Goal: Task Accomplishment & Management: Use online tool/utility

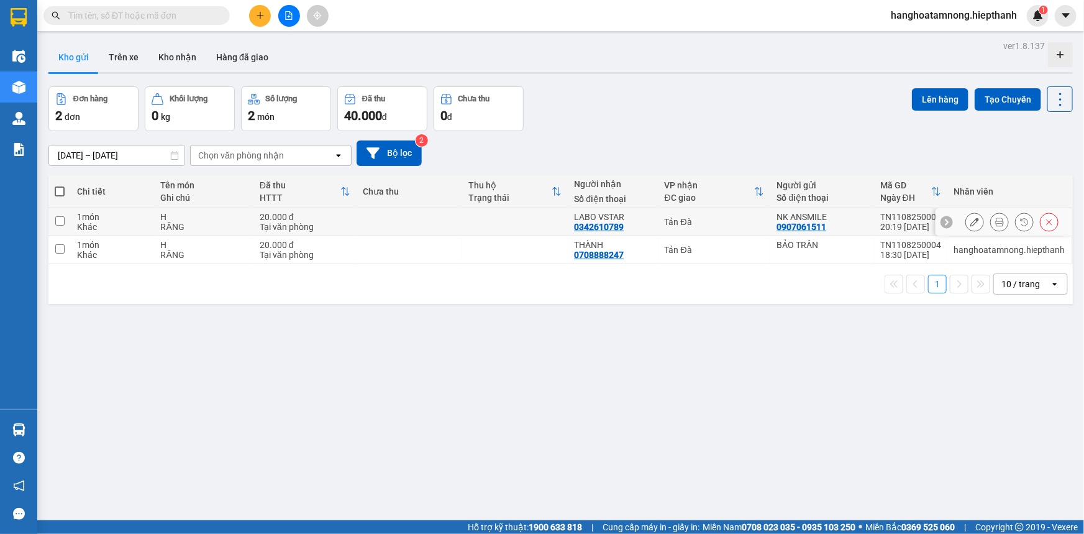
click at [519, 216] on td at bounding box center [515, 222] width 106 height 28
checkbox input "true"
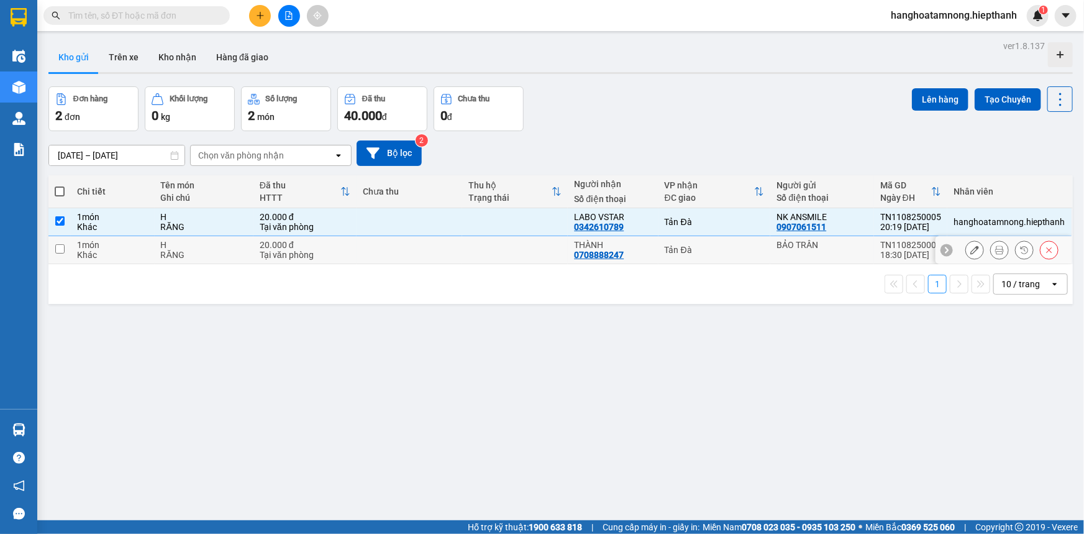
click at [540, 260] on td at bounding box center [515, 250] width 106 height 28
checkbox input "true"
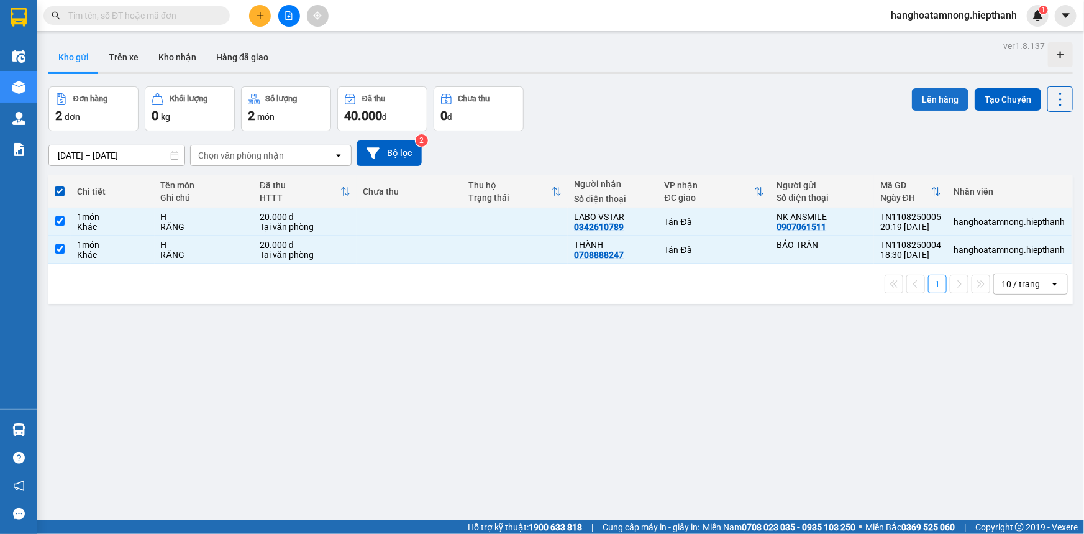
click at [935, 100] on button "Lên hàng" at bounding box center [940, 99] width 57 height 22
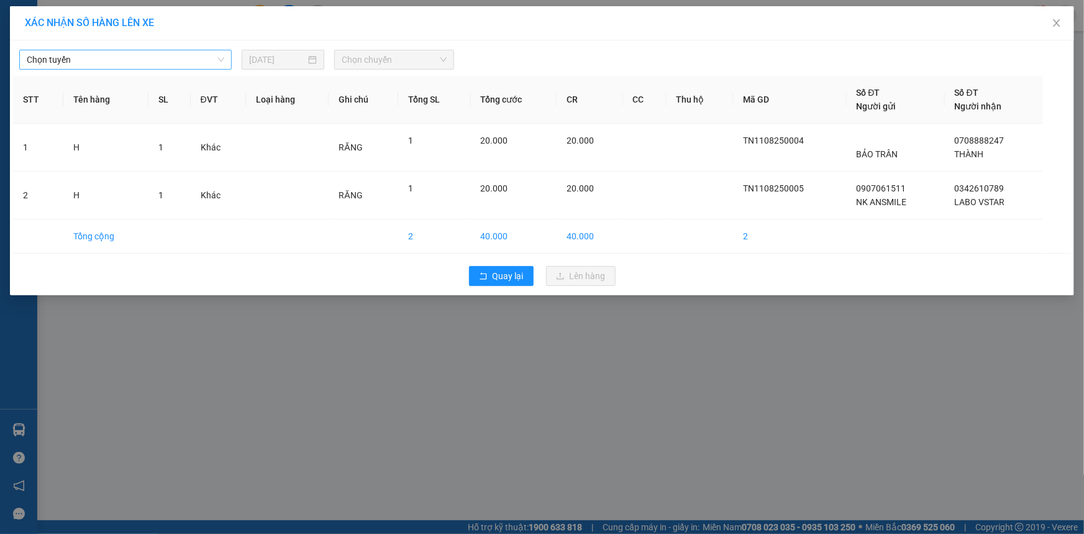
click at [147, 63] on span "Chọn tuyến" at bounding box center [126, 59] width 198 height 19
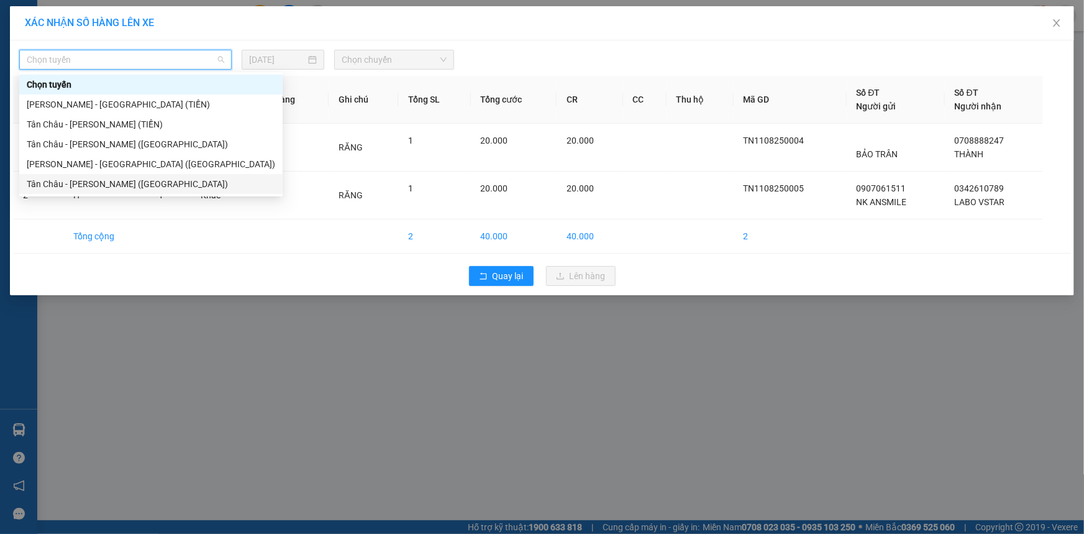
click at [68, 178] on div "Tân Châu - [PERSON_NAME] ([GEOGRAPHIC_DATA])" at bounding box center [151, 184] width 248 height 14
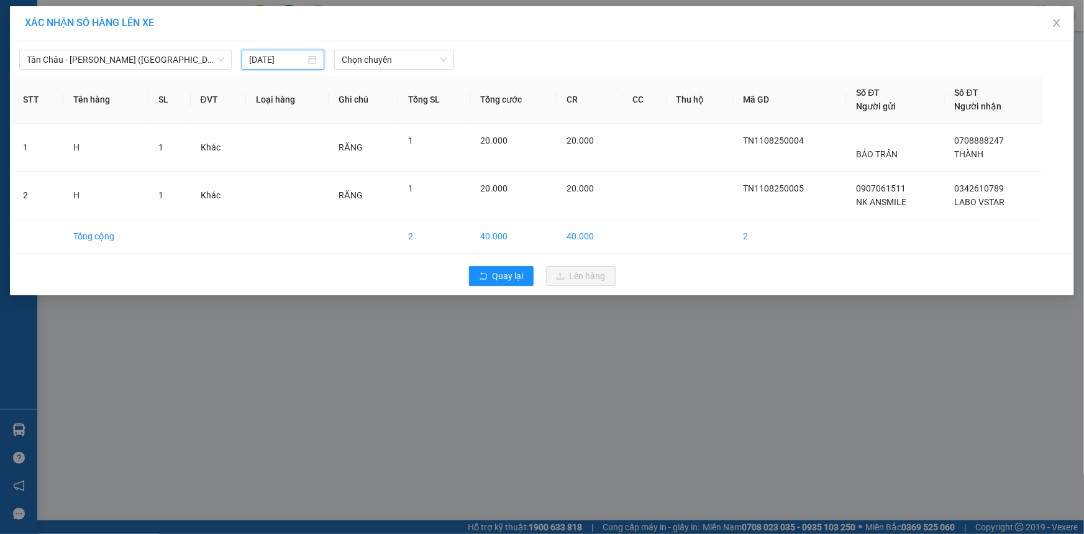
click at [295, 62] on input "[DATE]" at bounding box center [277, 60] width 57 height 14
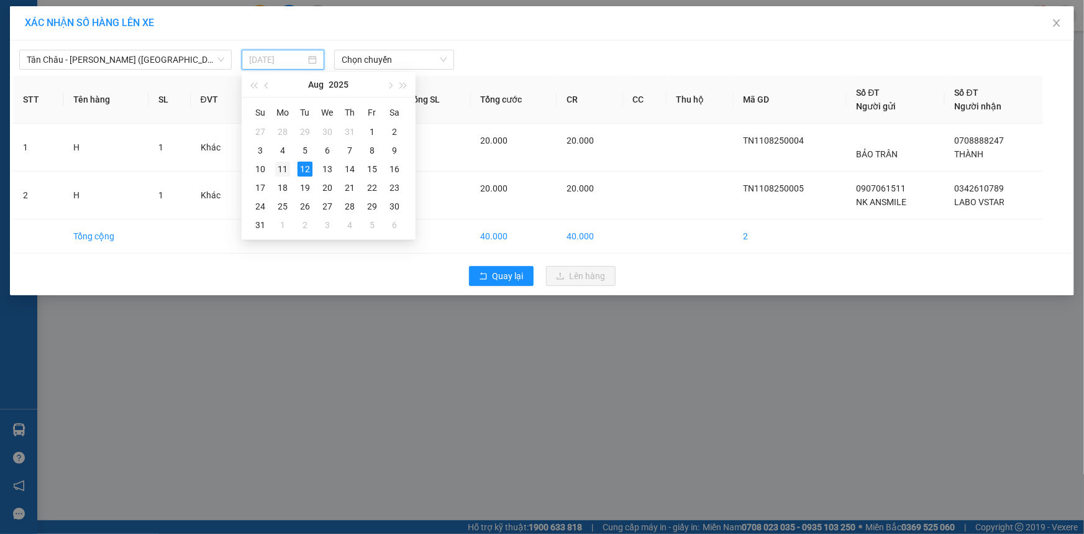
click at [286, 168] on div "11" at bounding box center [282, 169] width 15 height 15
type input "[DATE]"
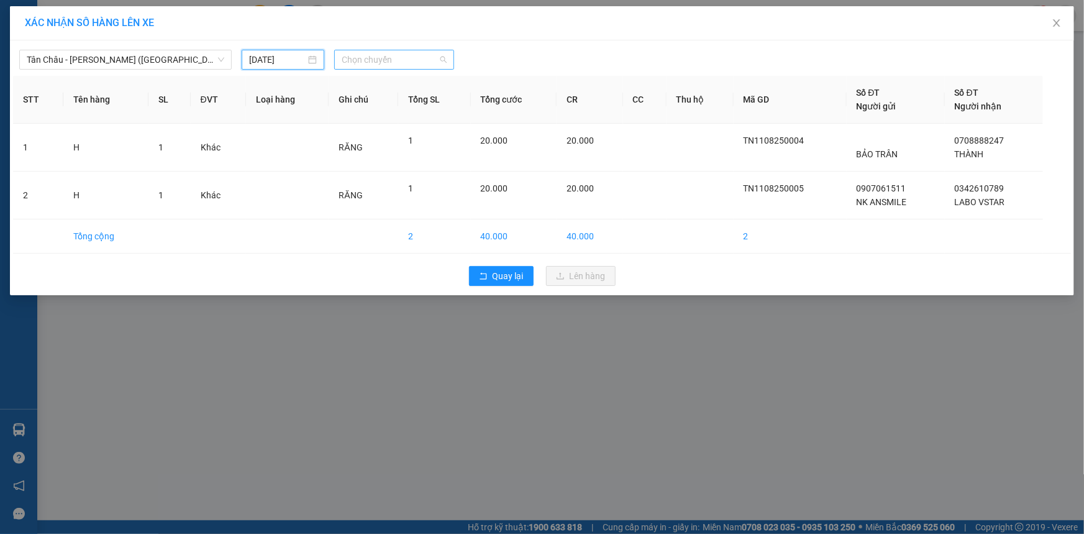
click at [378, 62] on span "Chọn chuyến" at bounding box center [394, 59] width 105 height 19
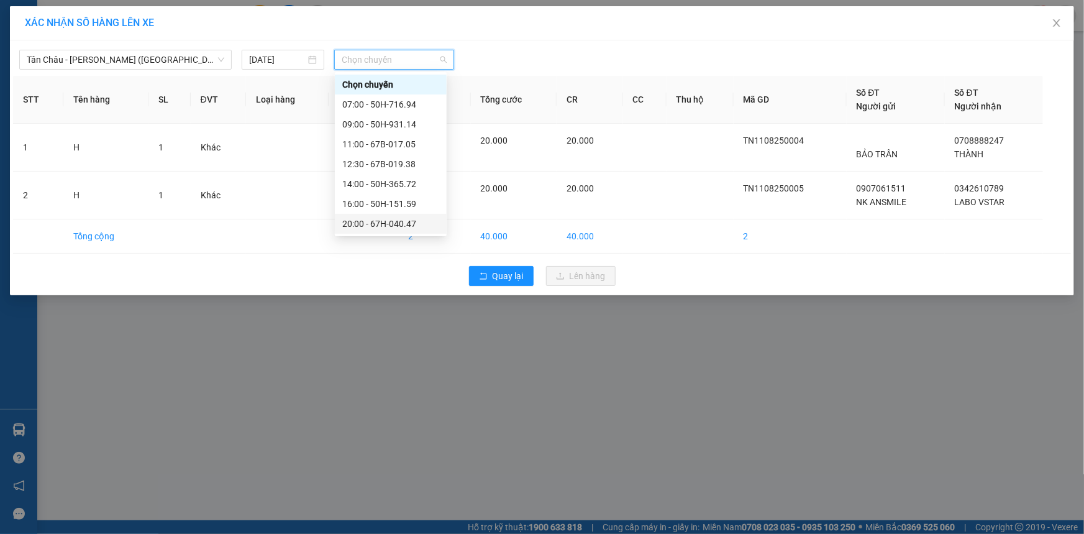
click at [356, 223] on div "20:00 - 67H-040.47" at bounding box center [390, 224] width 97 height 14
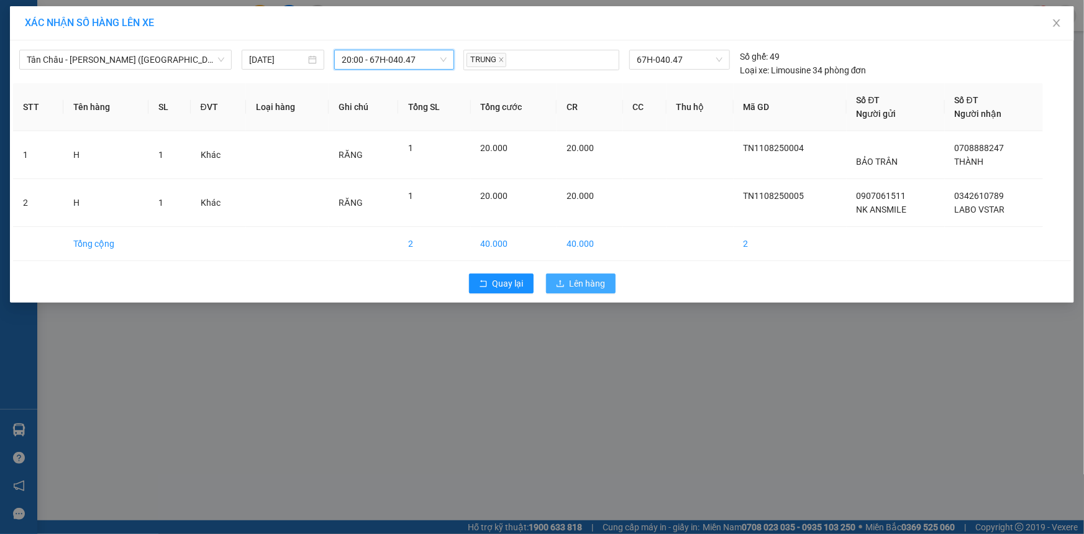
click at [573, 285] on span "Lên hàng" at bounding box center [588, 283] width 36 height 14
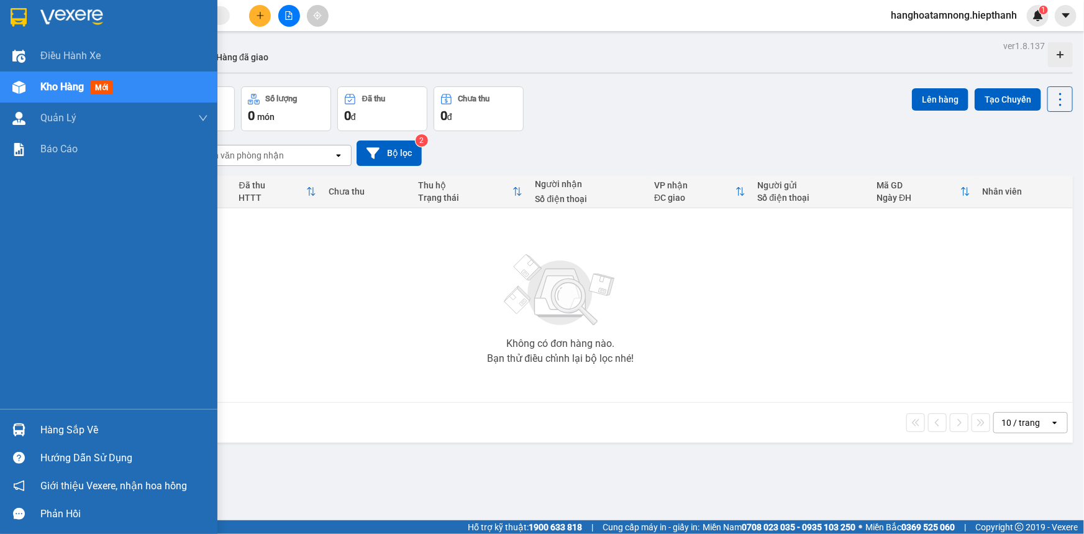
click at [55, 15] on img at bounding box center [71, 17] width 63 height 19
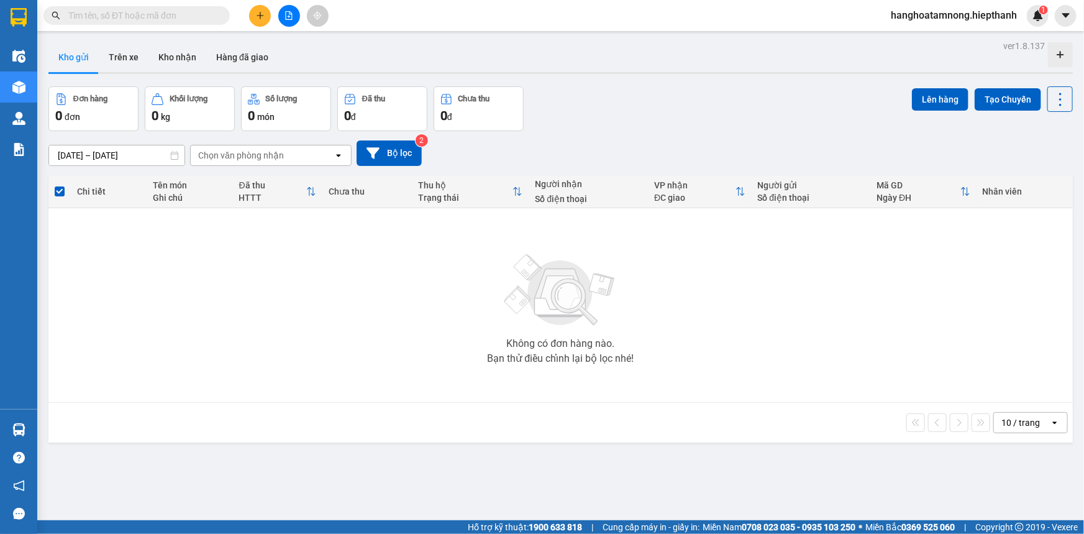
click at [286, 9] on button at bounding box center [289, 16] width 22 height 22
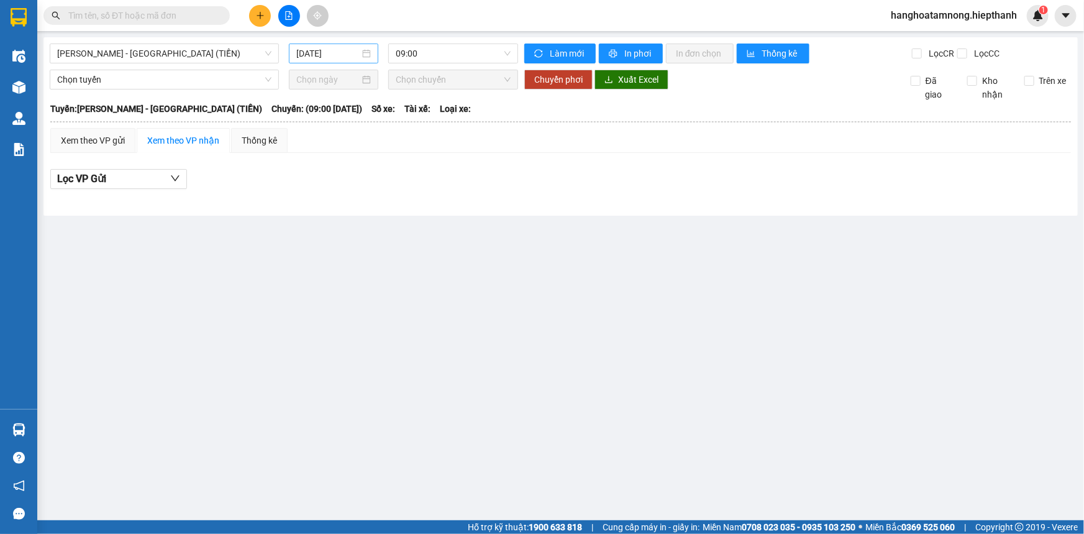
click at [342, 49] on input "[DATE]" at bounding box center [327, 54] width 63 height 14
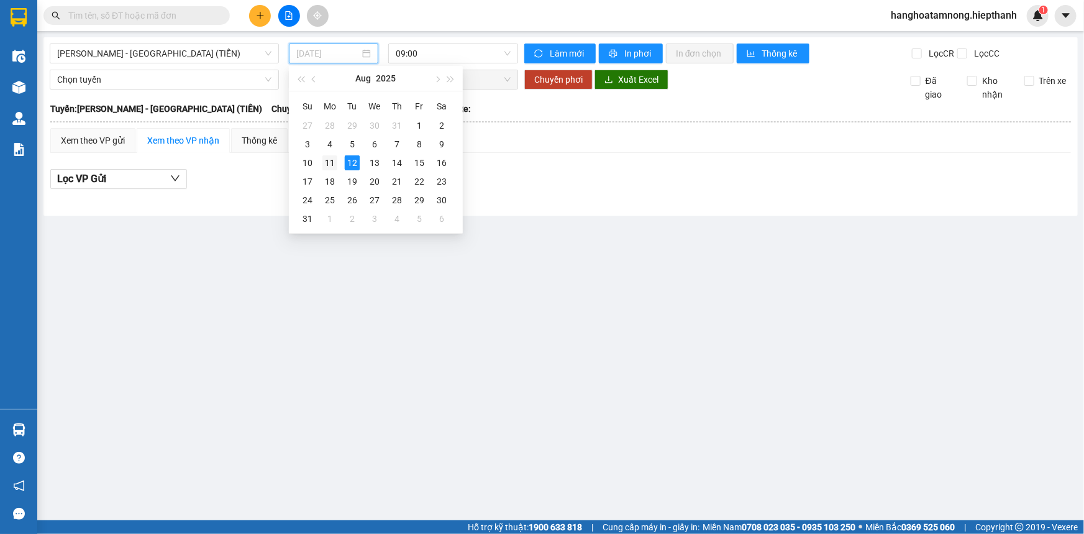
click at [334, 162] on div "11" at bounding box center [329, 162] width 15 height 15
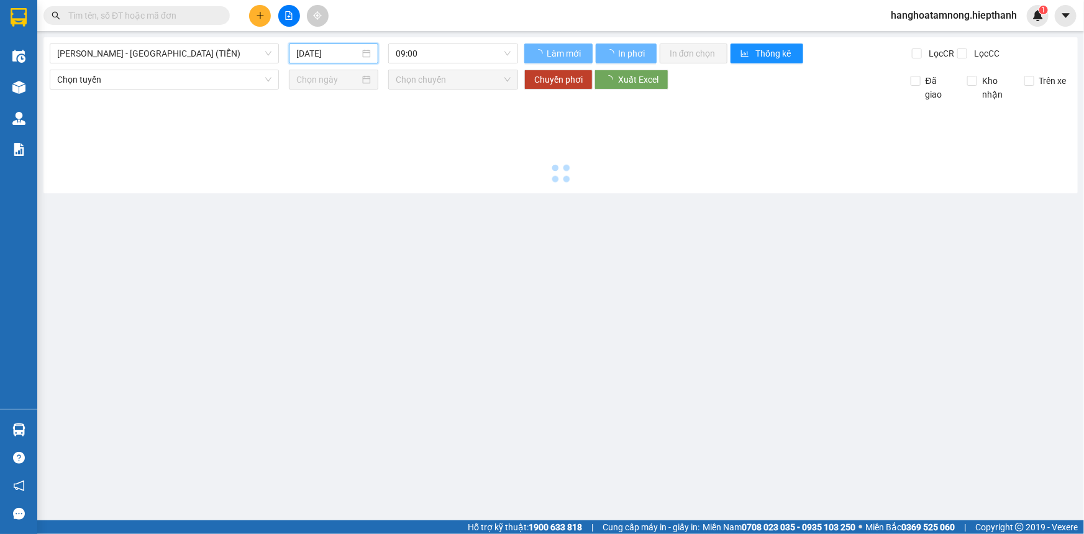
type input "[DATE]"
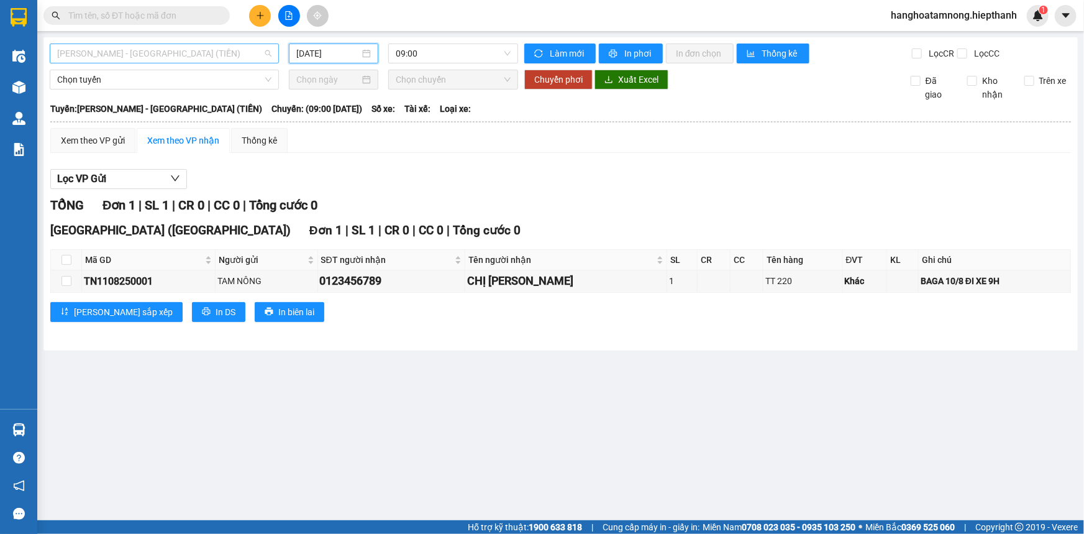
click at [183, 56] on span "[PERSON_NAME] - [GEOGRAPHIC_DATA] (TIỀN)" at bounding box center [164, 53] width 214 height 19
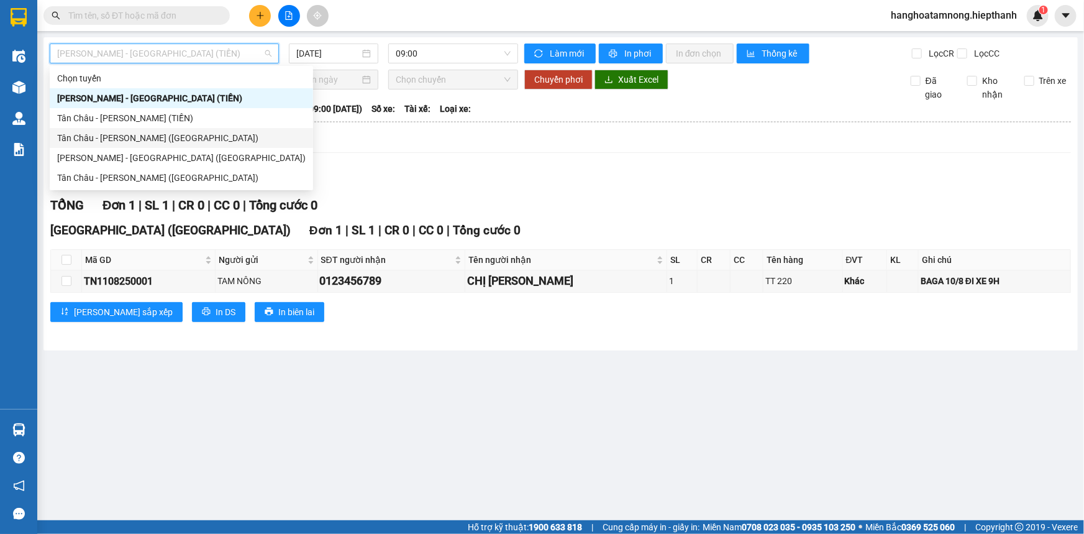
click at [128, 147] on div "Tân Châu - [PERSON_NAME] ([GEOGRAPHIC_DATA])" at bounding box center [181, 138] width 263 height 20
type input "[DATE]"
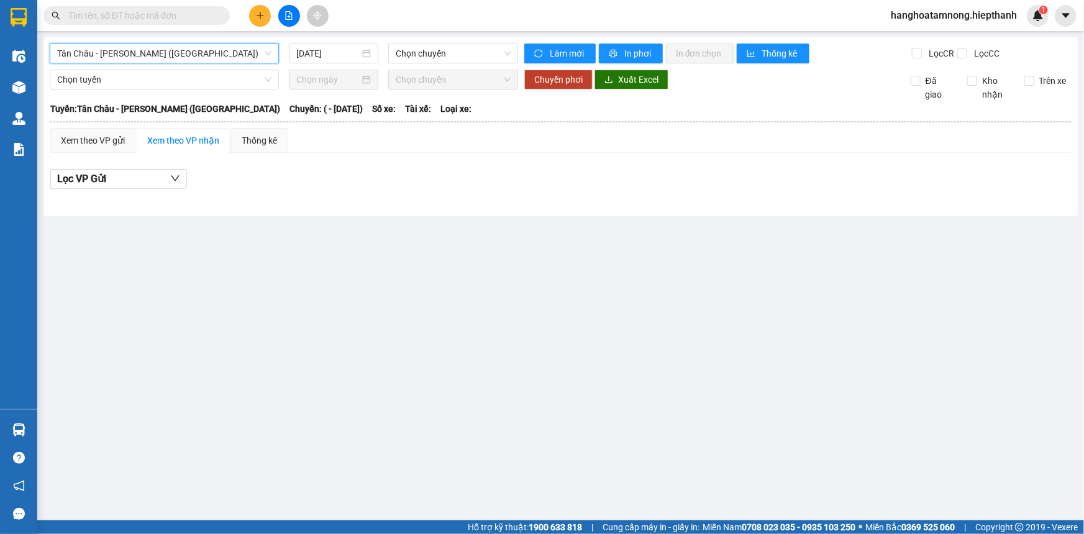
click at [143, 57] on span "Tân Châu - [PERSON_NAME] ([GEOGRAPHIC_DATA])" at bounding box center [164, 53] width 214 height 19
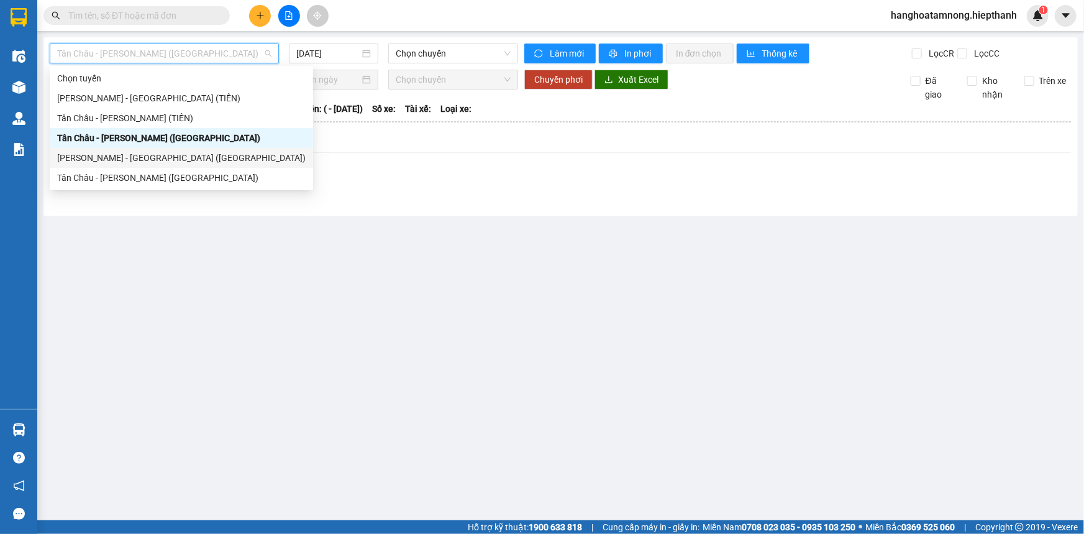
click at [148, 156] on div "[PERSON_NAME] - [GEOGRAPHIC_DATA] ([GEOGRAPHIC_DATA])" at bounding box center [181, 158] width 248 height 14
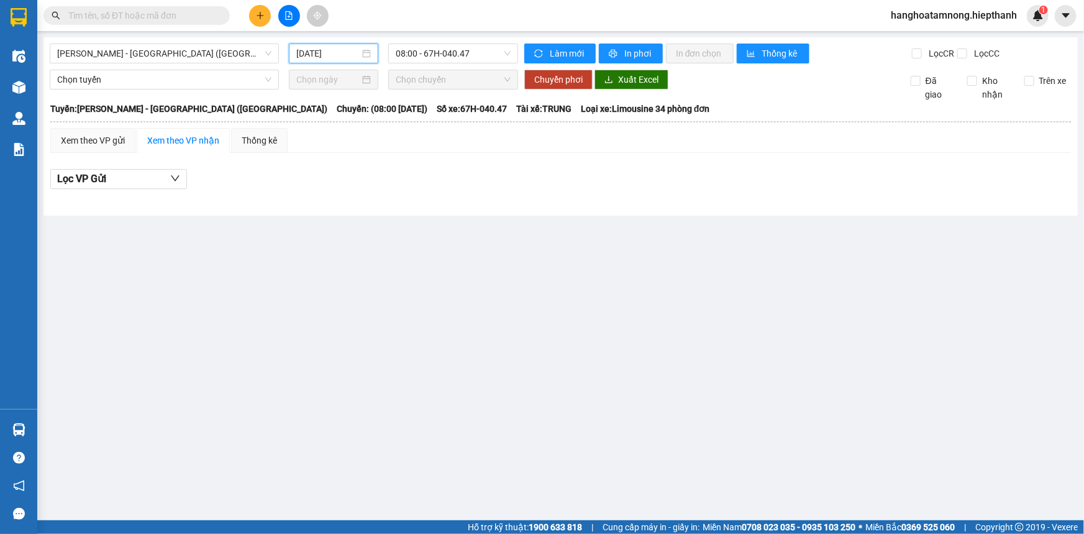
click at [309, 56] on input "[DATE]" at bounding box center [327, 54] width 63 height 14
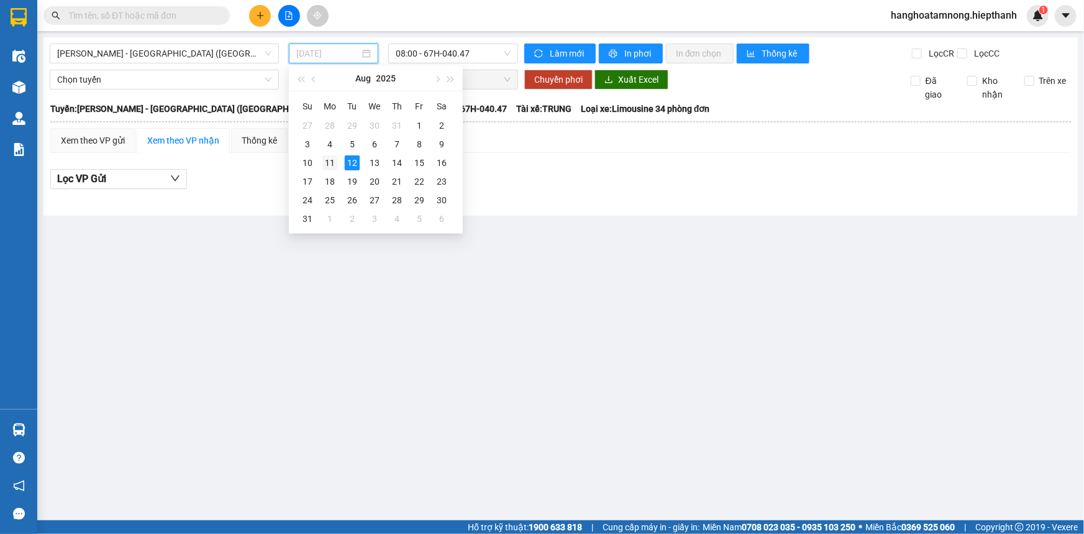
click at [335, 160] on div "11" at bounding box center [329, 162] width 15 height 15
type input "[DATE]"
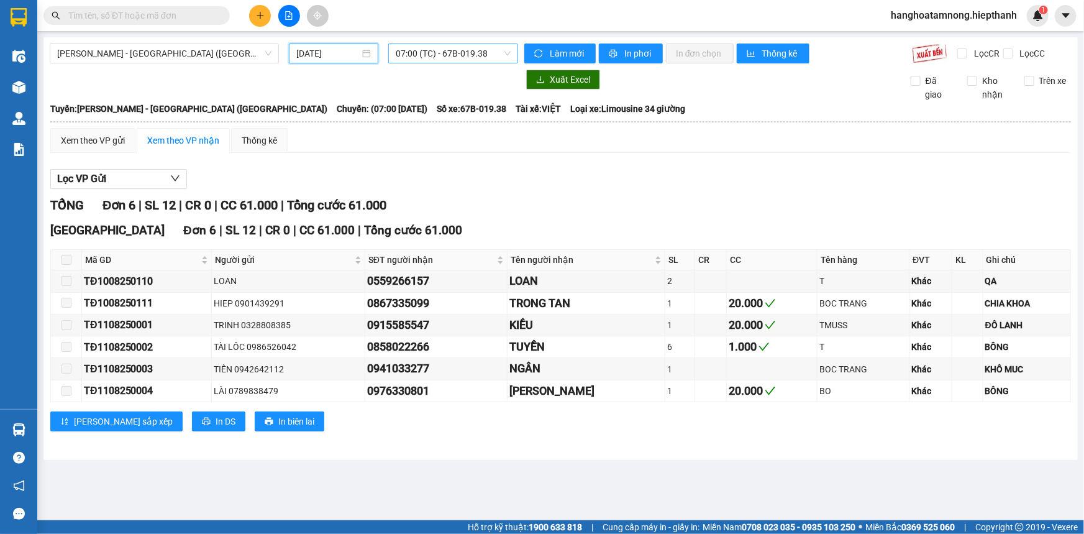
click at [423, 56] on span "07:00 (TC) - 67B-019.38" at bounding box center [453, 53] width 115 height 19
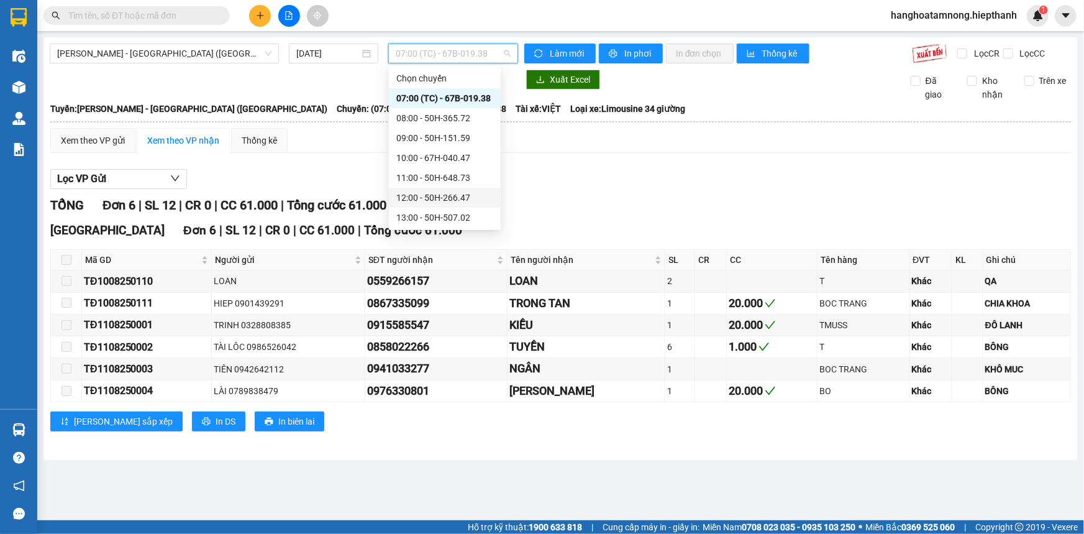
scroll to position [112, 0]
click at [405, 158] on div "17:00 - 67B-017.05" at bounding box center [444, 165] width 97 height 14
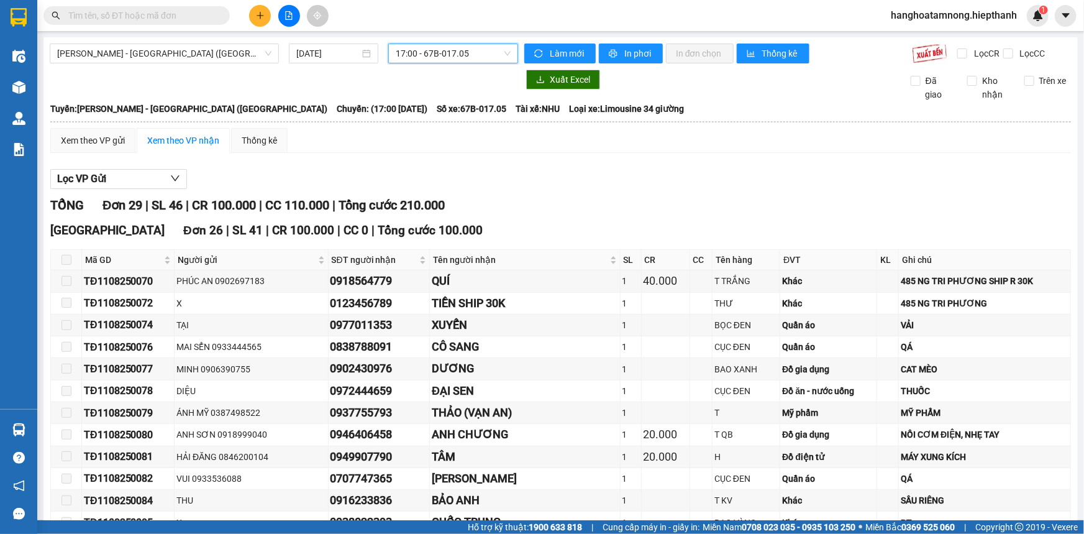
click at [455, 59] on span "17:00 - 67B-017.05" at bounding box center [453, 53] width 115 height 19
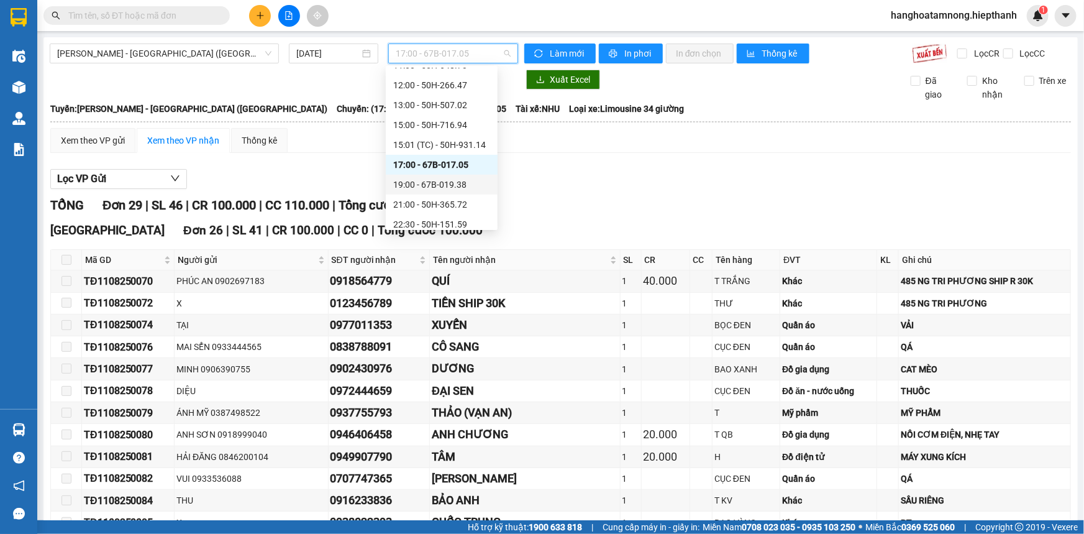
click at [415, 185] on div "19:00 - 67B-019.38" at bounding box center [441, 185] width 97 height 14
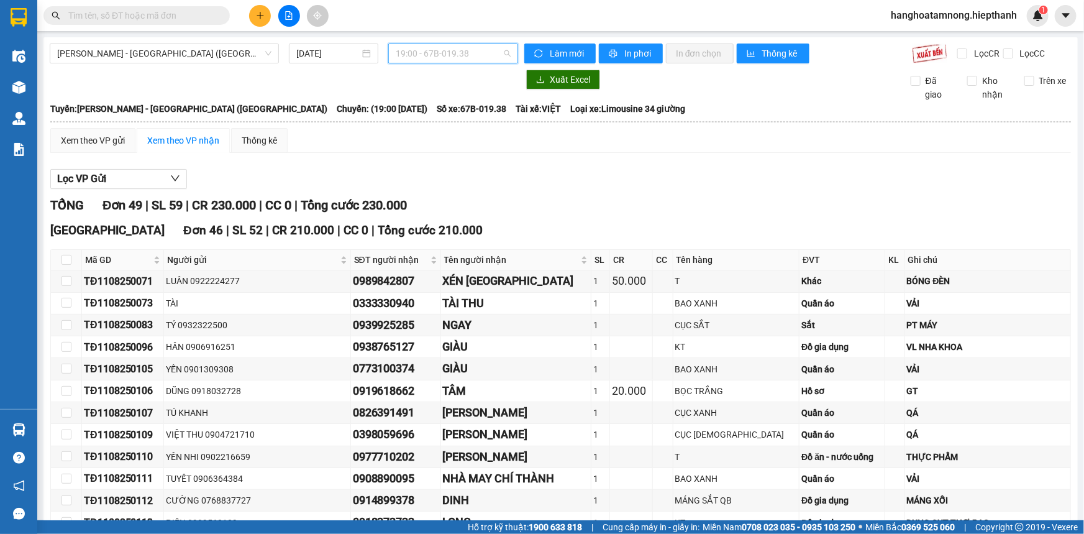
click at [404, 53] on span "19:00 - 67B-019.38" at bounding box center [453, 53] width 115 height 19
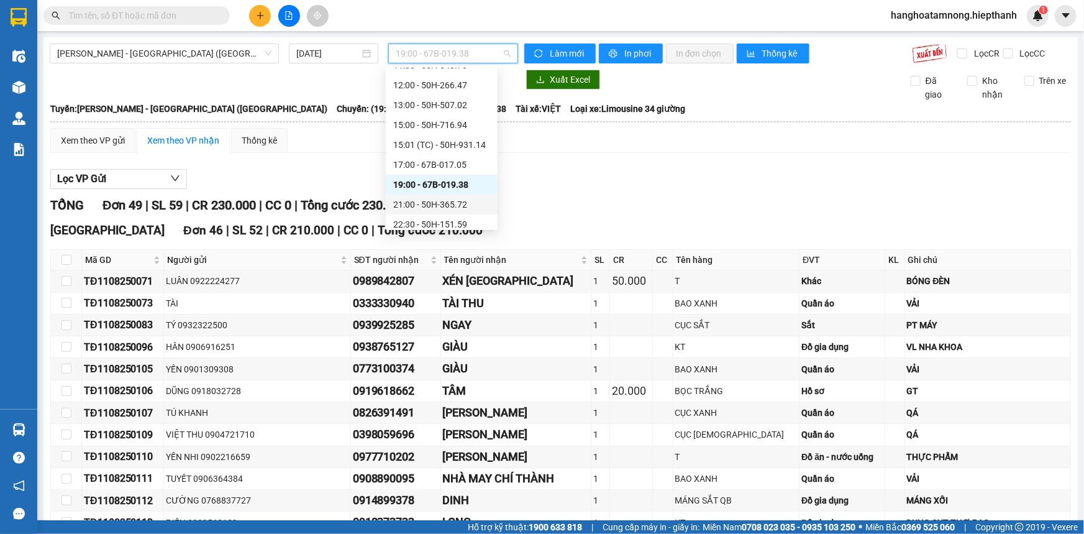
click at [417, 201] on div "21:00 - 50H-365.72" at bounding box center [441, 205] width 97 height 14
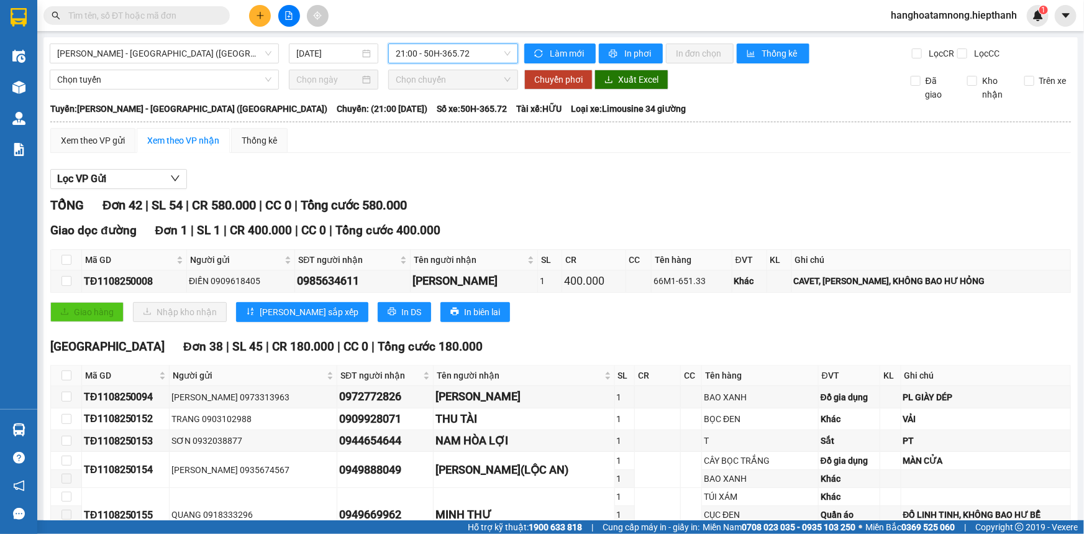
click at [452, 55] on span "21:00 - 50H-365.72" at bounding box center [453, 53] width 115 height 19
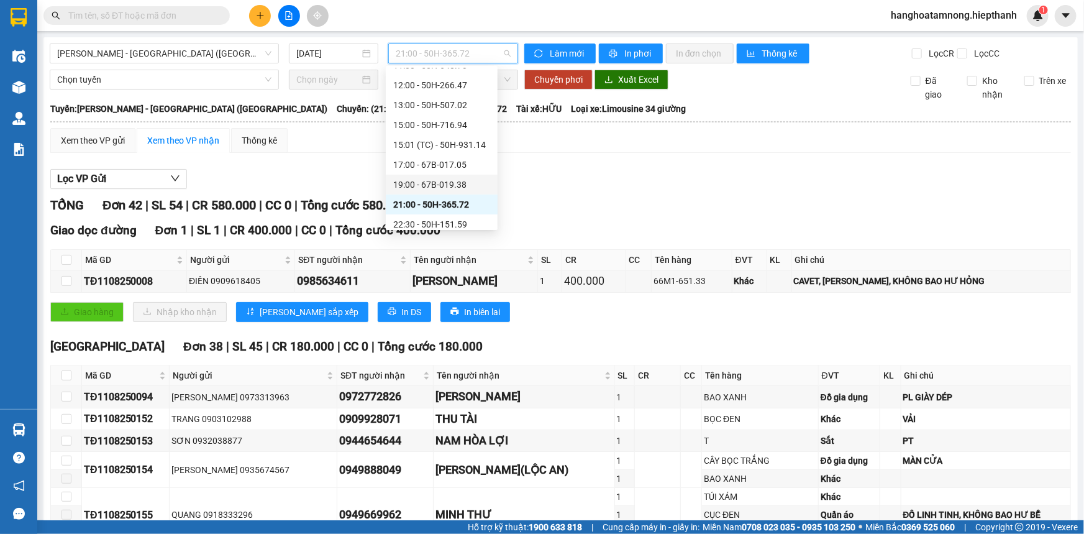
scroll to position [119, 0]
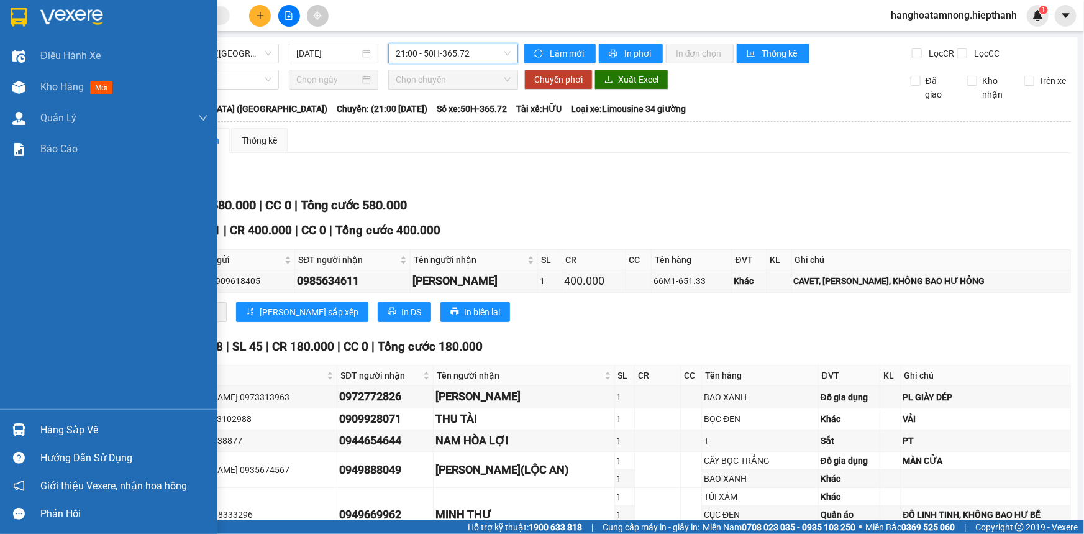
click at [64, 16] on img at bounding box center [71, 17] width 63 height 19
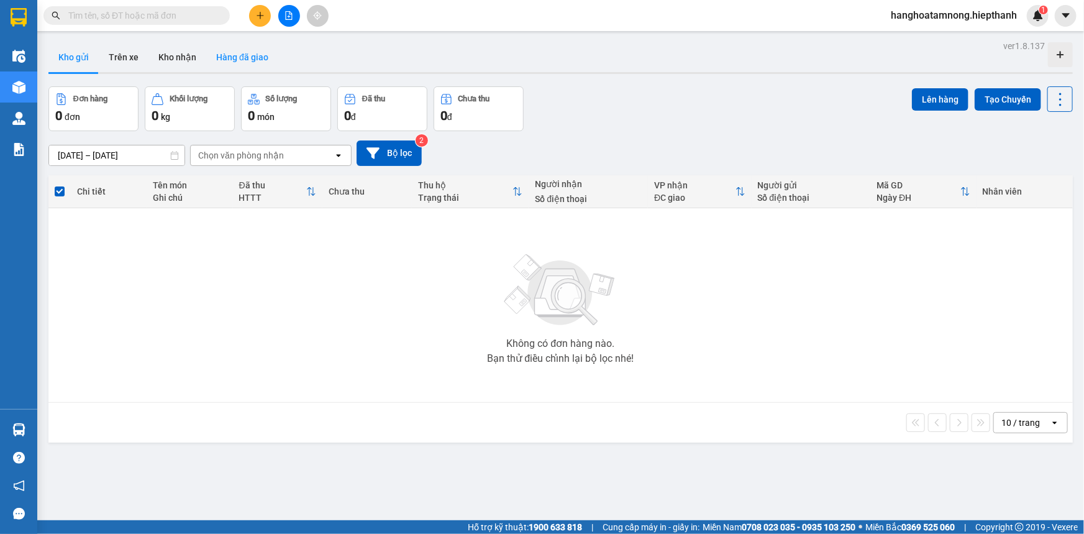
click at [231, 64] on button "Hàng đã giao" at bounding box center [242, 57] width 72 height 30
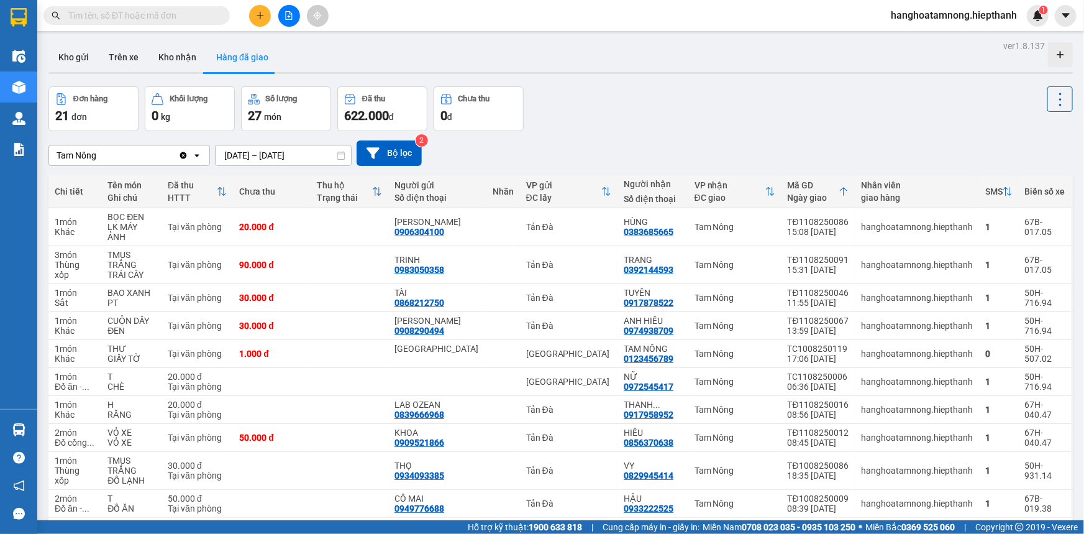
click at [275, 161] on div "ver 1.8.137 Kho gửi Trên xe Kho nhận Hàng đã giao Đơn hàng 21 đơn Khối lượng 0 …" at bounding box center [560, 304] width 1034 height 534
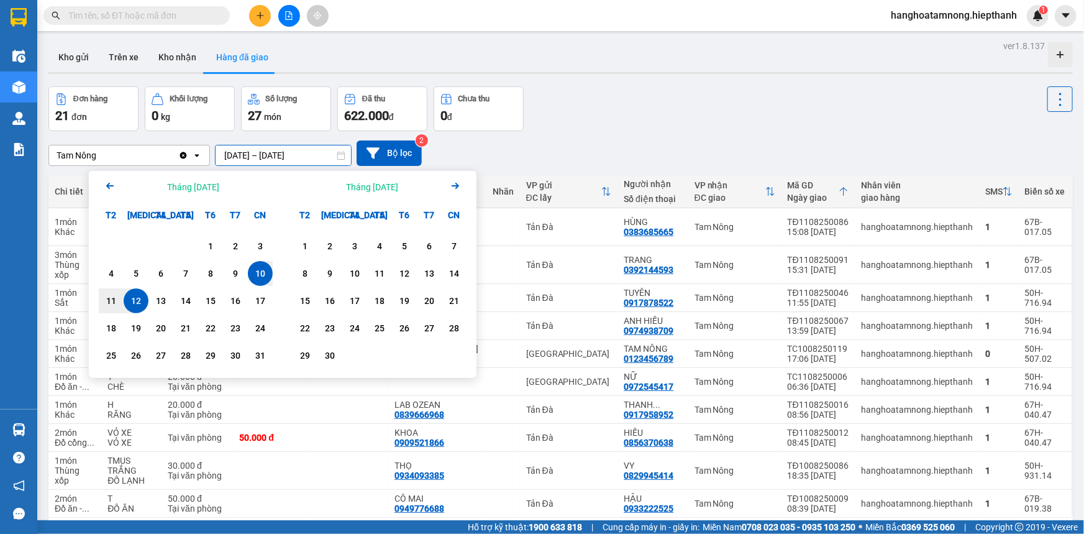
click at [139, 301] on div "12" at bounding box center [135, 300] width 17 height 15
click at [112, 299] on div "11" at bounding box center [111, 300] width 17 height 15
type input "[DATE] – [DATE]"
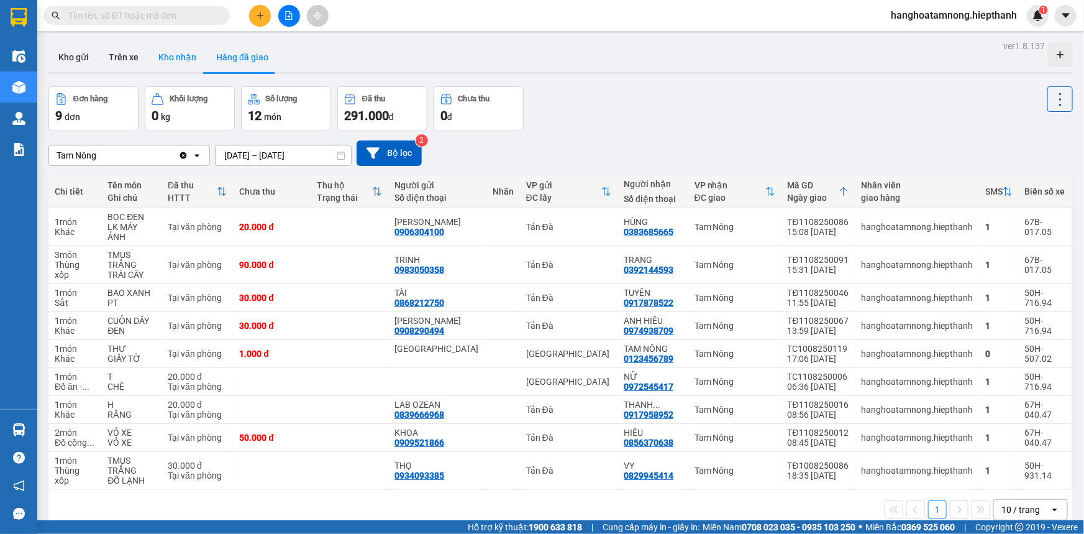
click at [175, 55] on button "Kho nhận" at bounding box center [177, 57] width 58 height 30
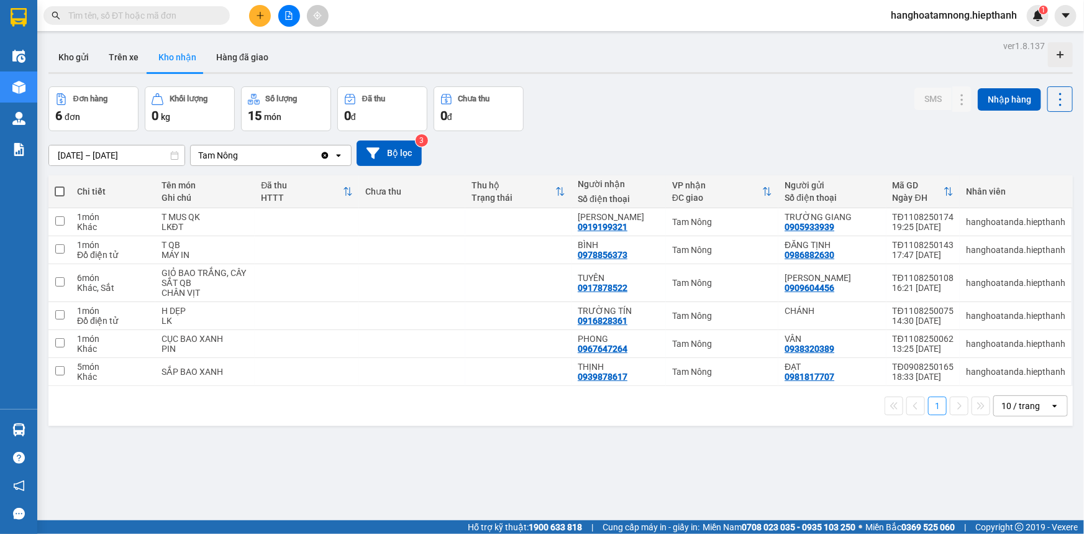
click at [1001, 404] on div "10 / trang" at bounding box center [1020, 405] width 39 height 12
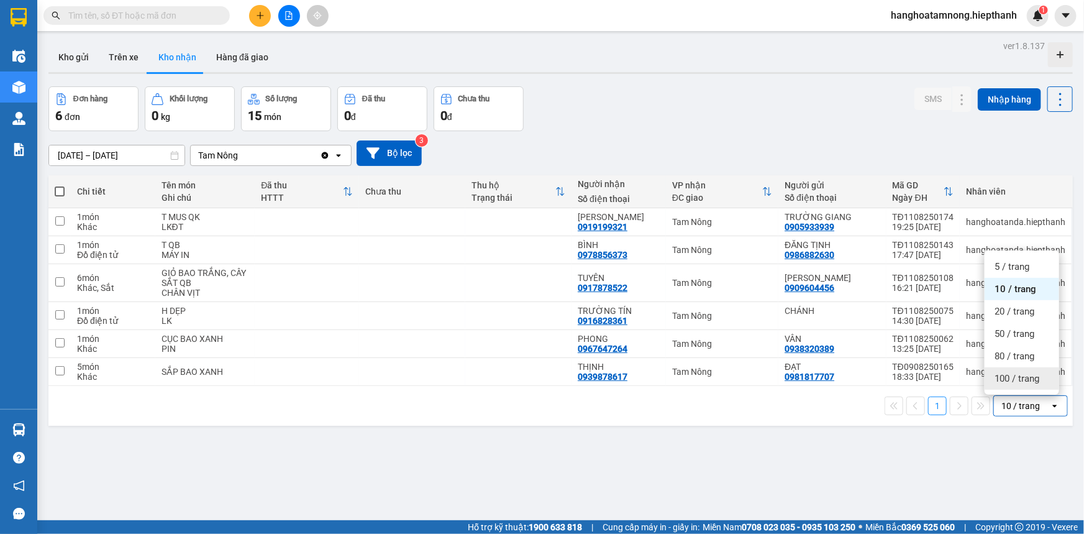
click at [1005, 379] on span "100 / trang" at bounding box center [1017, 378] width 45 height 12
click at [130, 153] on input "[DATE] – [DATE]" at bounding box center [116, 155] width 135 height 20
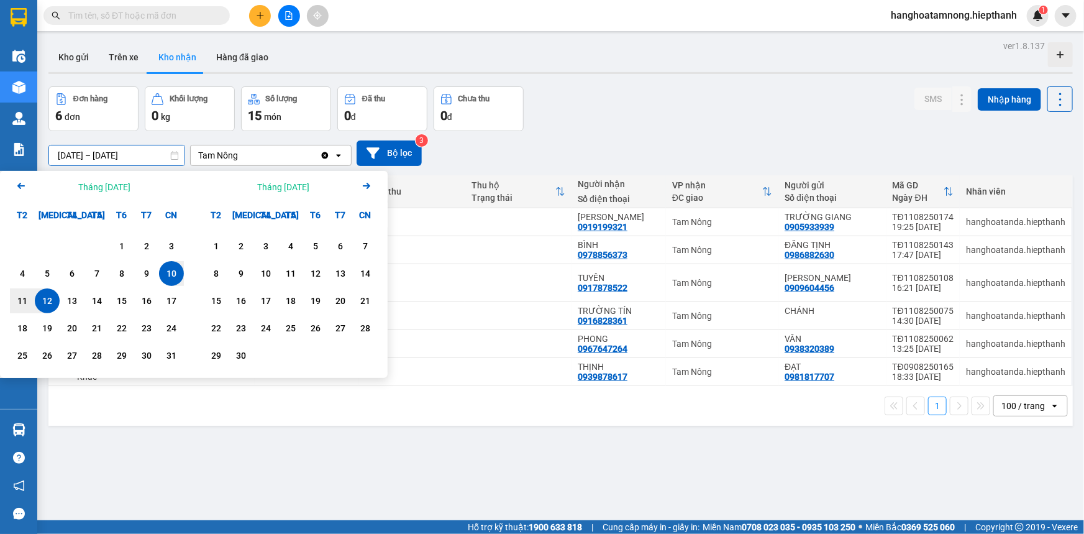
click at [45, 298] on div "12" at bounding box center [47, 300] width 17 height 15
click at [21, 185] on icon "Previous month." at bounding box center [20, 186] width 7 height 6
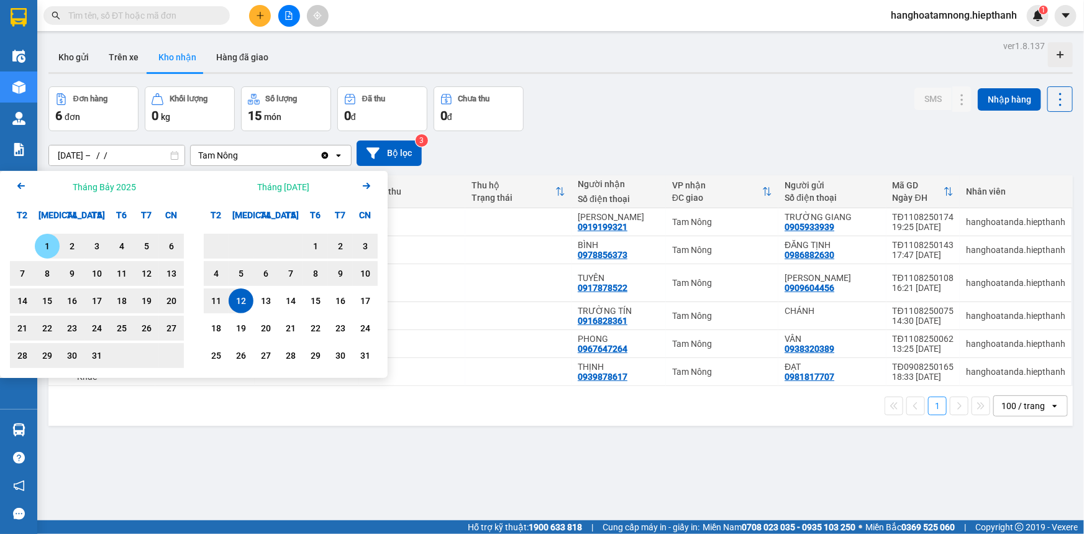
click at [48, 248] on div "1" at bounding box center [47, 246] width 17 height 15
type input "[DATE] – [DATE]"
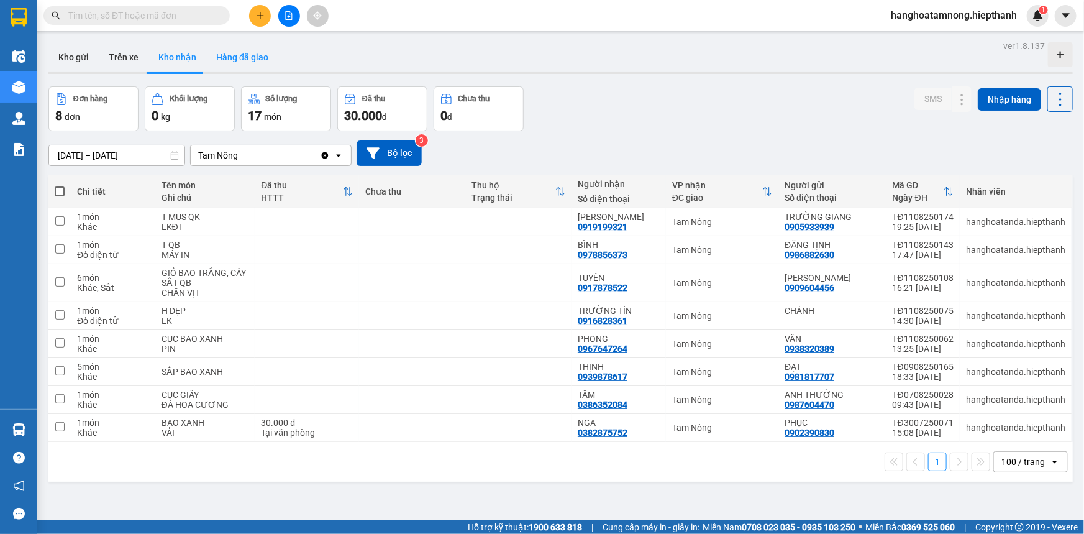
click at [257, 56] on button "Hàng đã giao" at bounding box center [242, 57] width 72 height 30
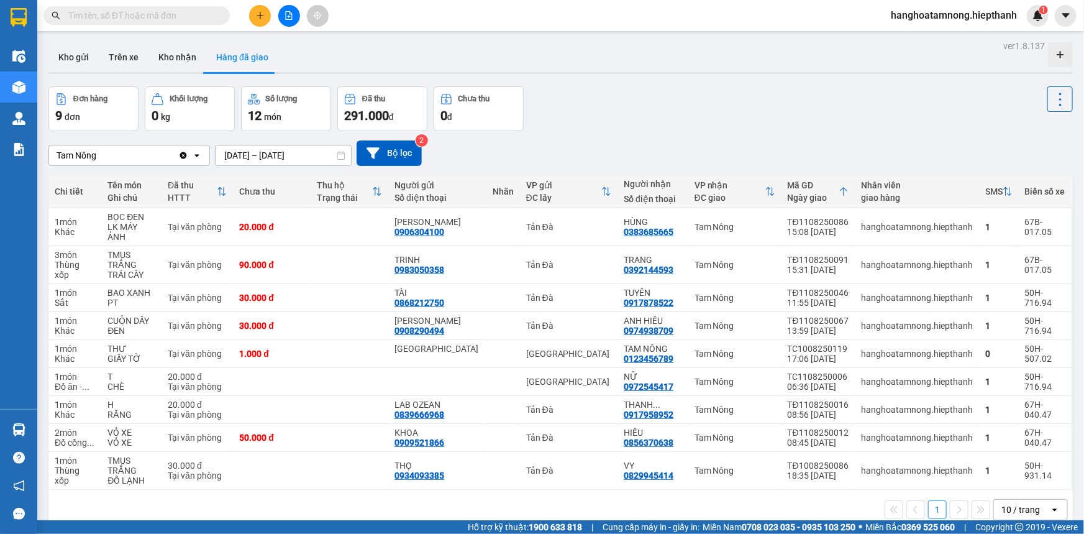
click at [1014, 503] on div "10 / trang" at bounding box center [1020, 509] width 39 height 12
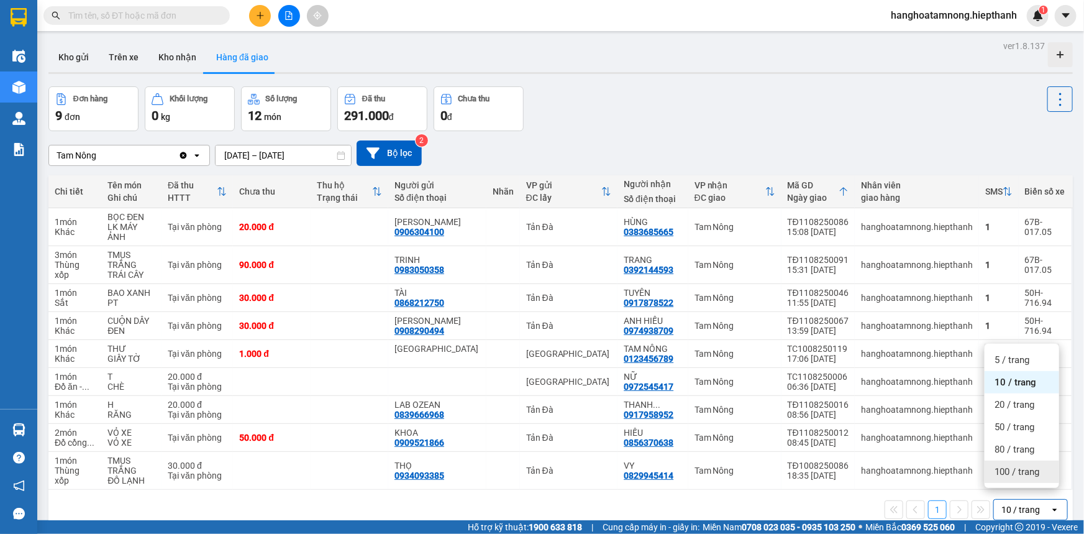
click at [1009, 468] on span "100 / trang" at bounding box center [1017, 471] width 45 height 12
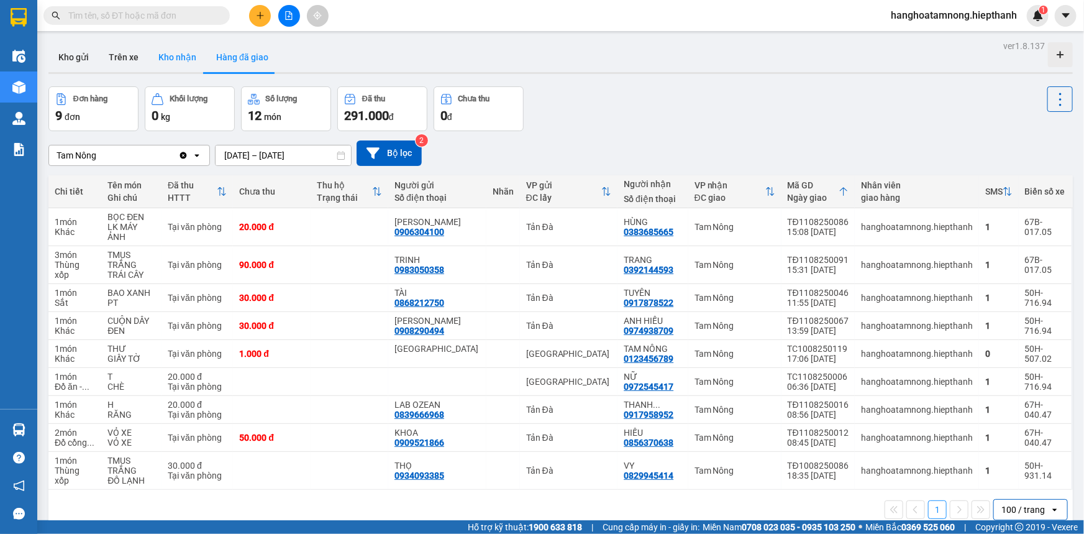
click at [170, 61] on button "Kho nhận" at bounding box center [177, 57] width 58 height 30
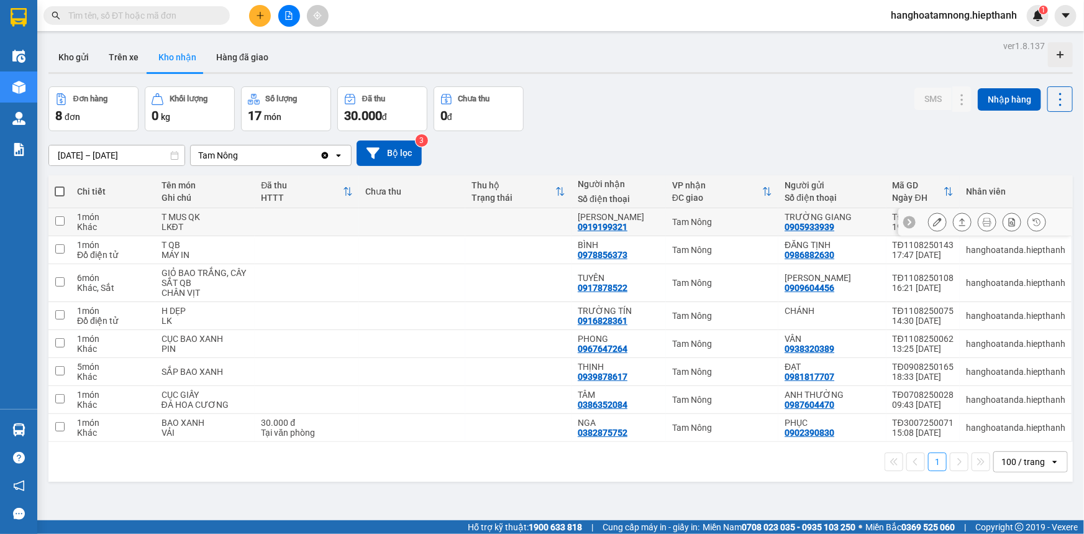
click at [417, 217] on td at bounding box center [412, 222] width 106 height 28
checkbox input "true"
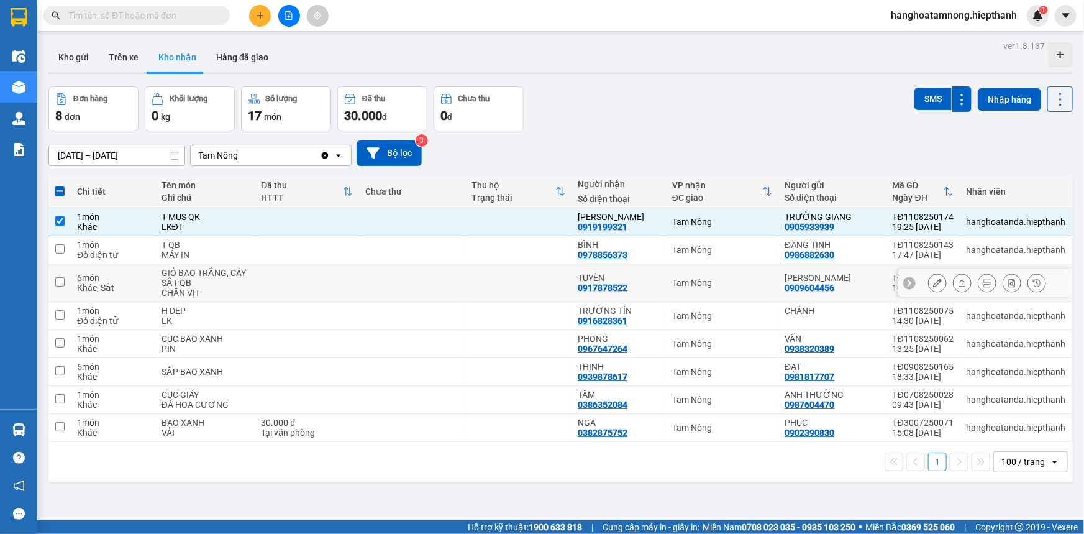
click at [447, 281] on td at bounding box center [412, 283] width 106 height 38
checkbox input "true"
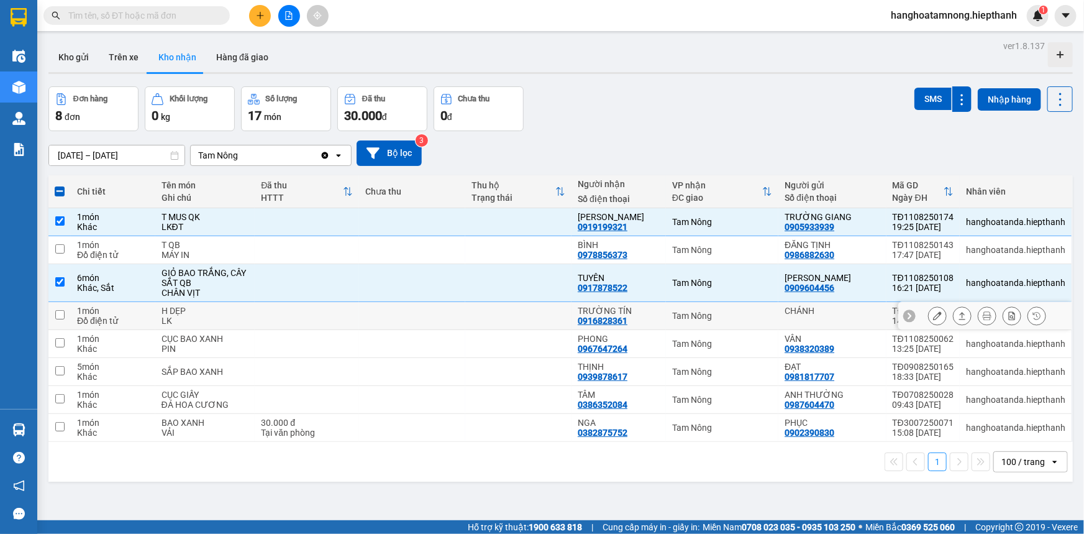
click at [492, 310] on td at bounding box center [518, 316] width 106 height 28
checkbox input "true"
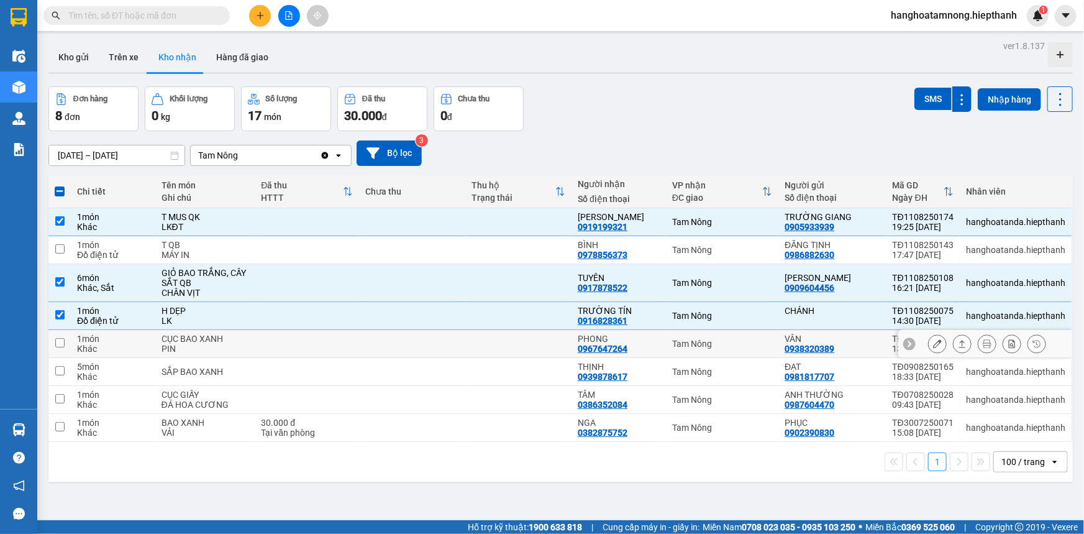
click at [453, 342] on td at bounding box center [412, 344] width 106 height 28
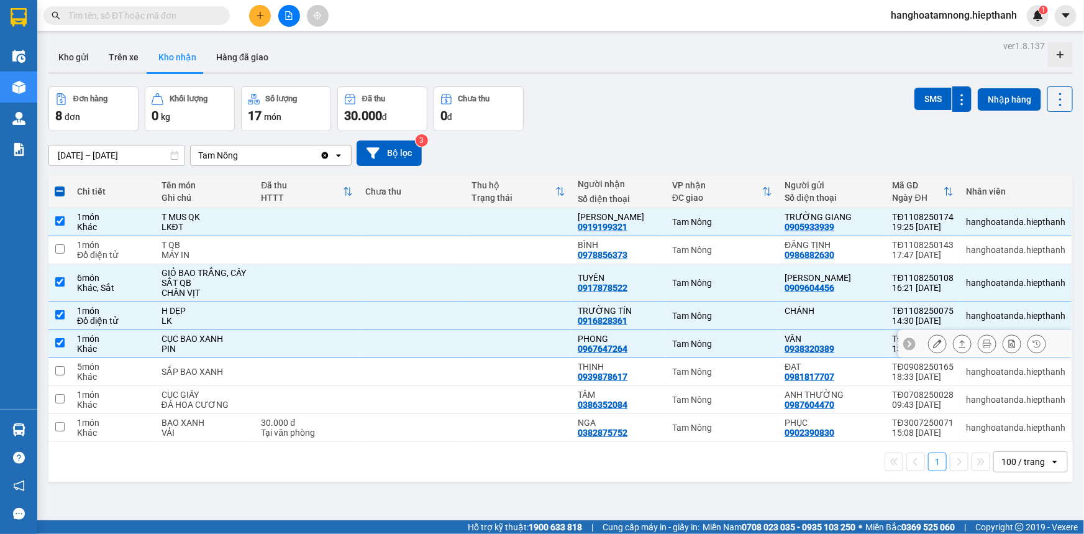
click at [453, 342] on td at bounding box center [412, 344] width 106 height 28
checkbox input "false"
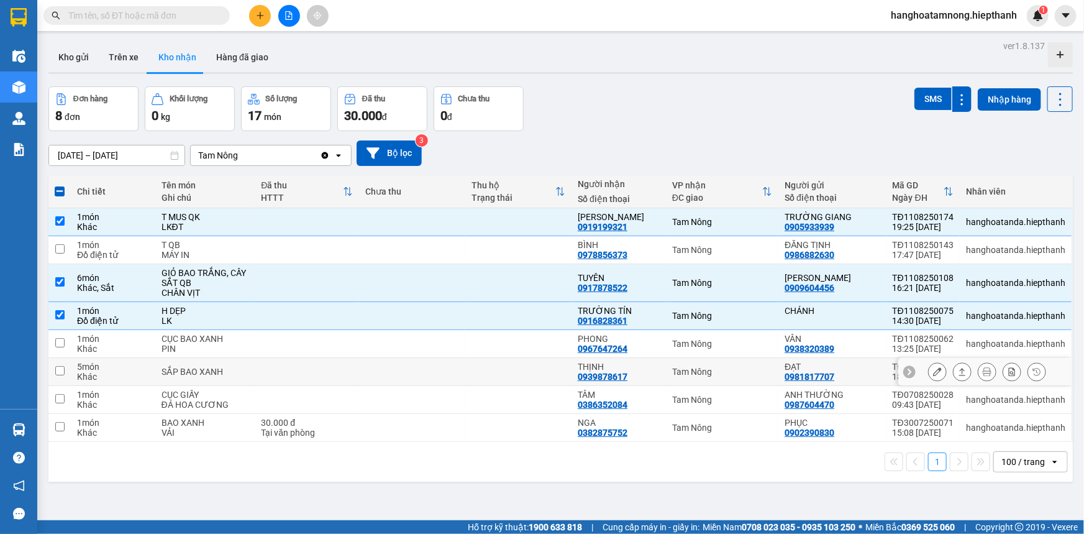
click at [359, 377] on td at bounding box center [307, 372] width 104 height 28
checkbox input "true"
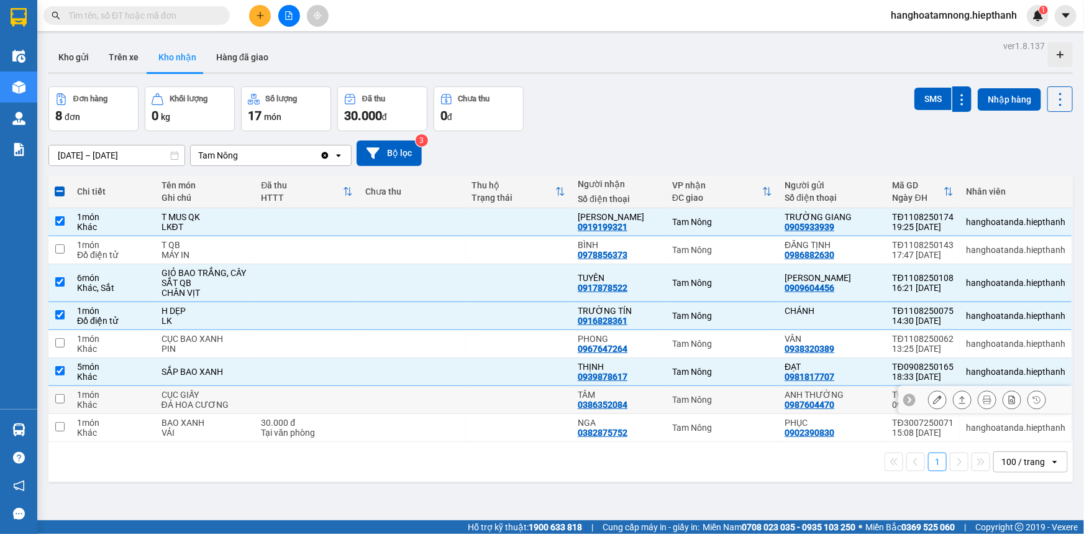
click at [396, 400] on td at bounding box center [412, 400] width 106 height 28
checkbox input "true"
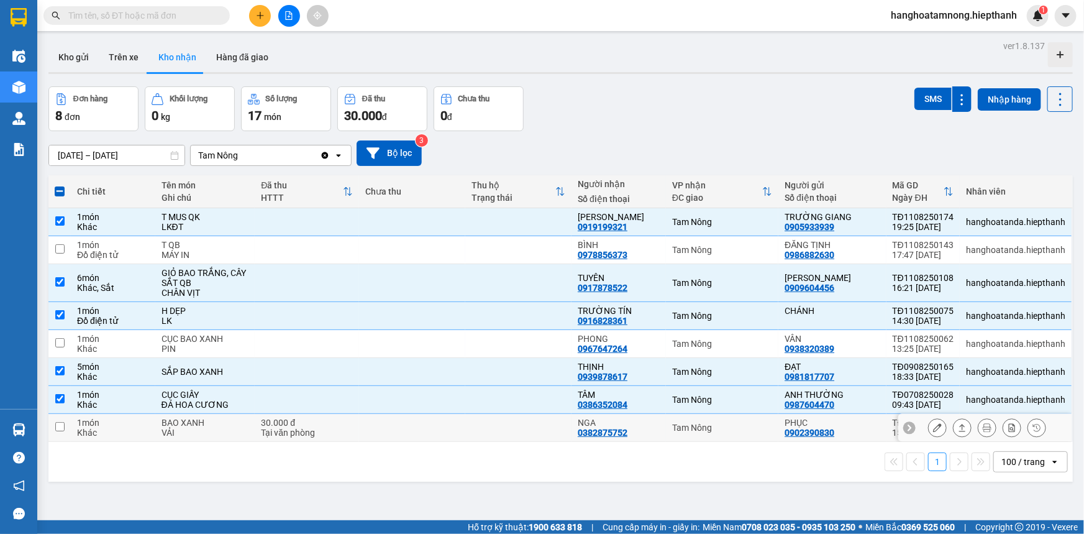
click at [392, 426] on td at bounding box center [412, 428] width 106 height 28
checkbox input "true"
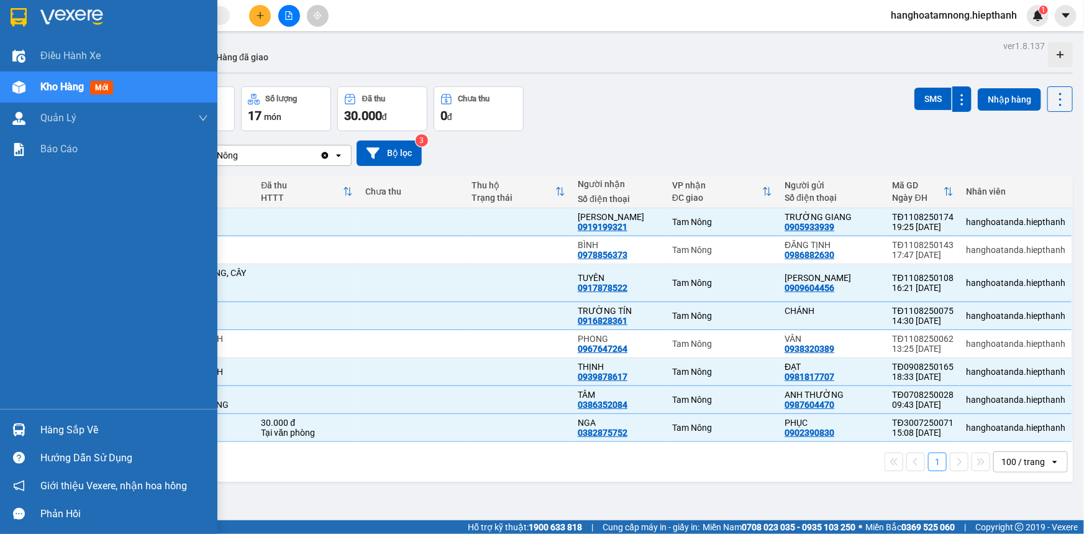
click at [67, 17] on img at bounding box center [71, 17] width 63 height 19
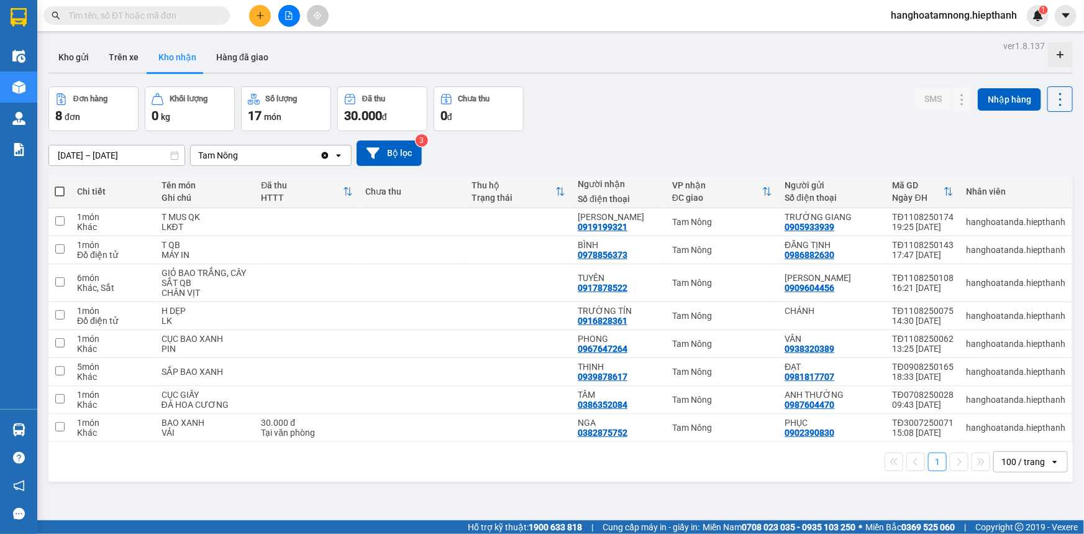
click at [186, 19] on input "text" at bounding box center [141, 16] width 147 height 14
click at [286, 21] on button at bounding box center [289, 16] width 22 height 22
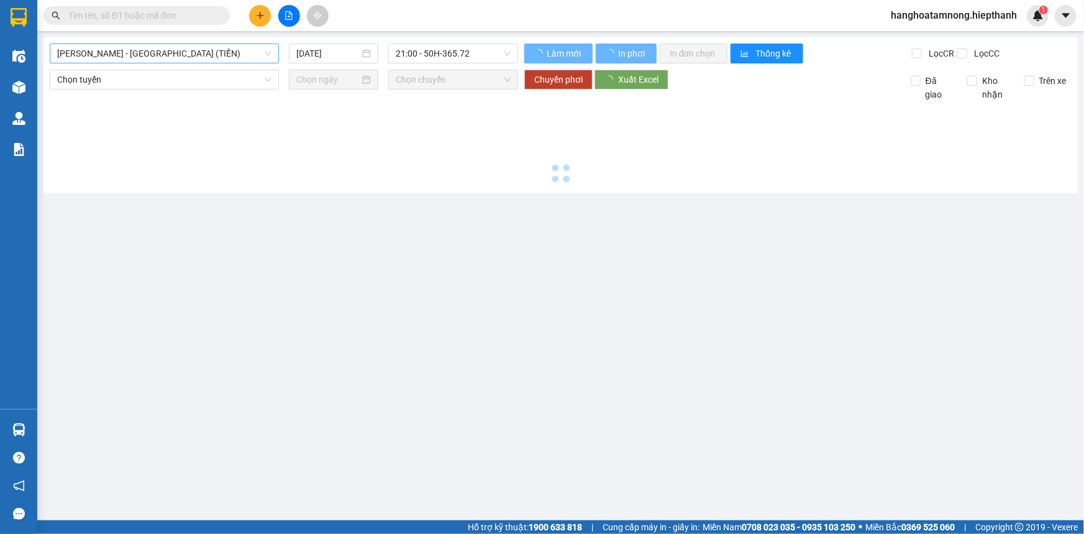
type input "[DATE]"
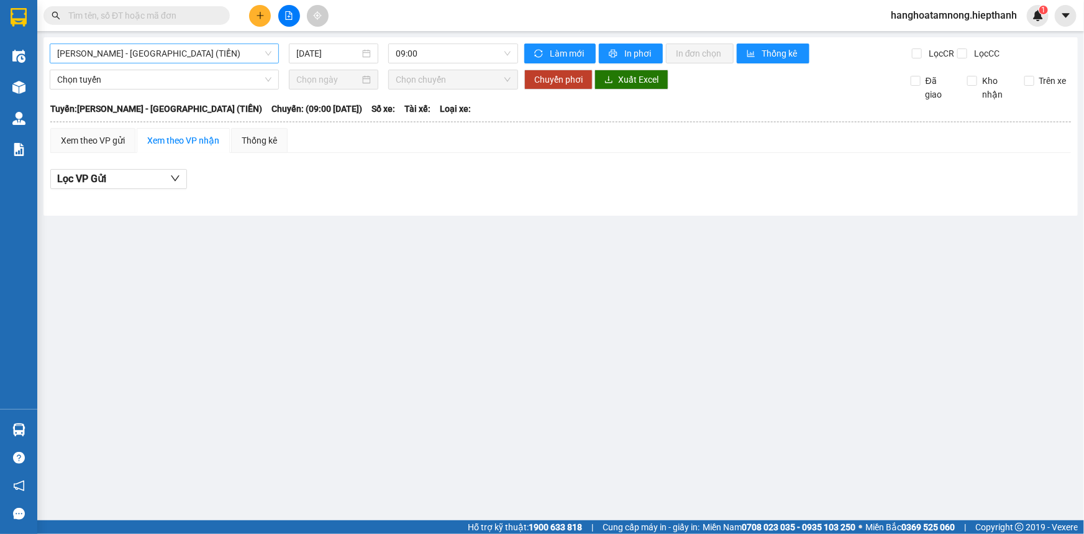
click at [178, 55] on span "[PERSON_NAME] - [GEOGRAPHIC_DATA] (TIỀN)" at bounding box center [164, 53] width 214 height 19
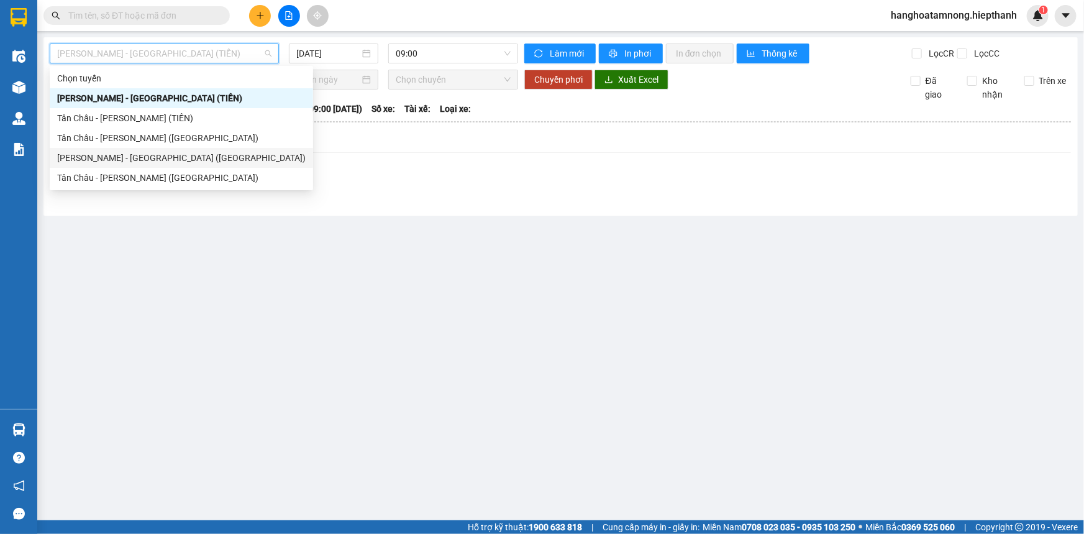
click at [119, 163] on div "[PERSON_NAME] - [GEOGRAPHIC_DATA] ([GEOGRAPHIC_DATA])" at bounding box center [181, 158] width 248 height 14
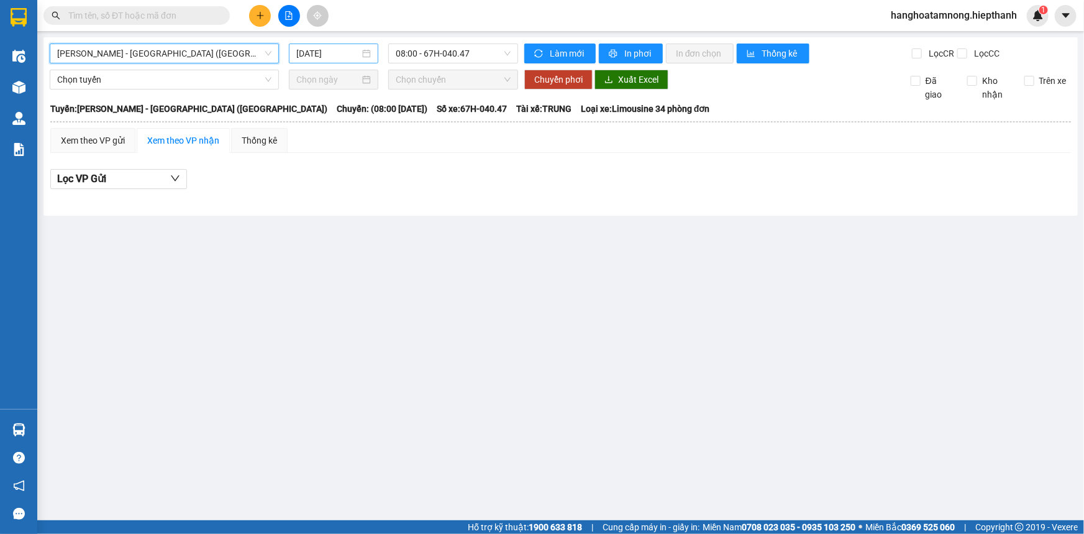
click at [321, 58] on input "[DATE]" at bounding box center [327, 54] width 63 height 14
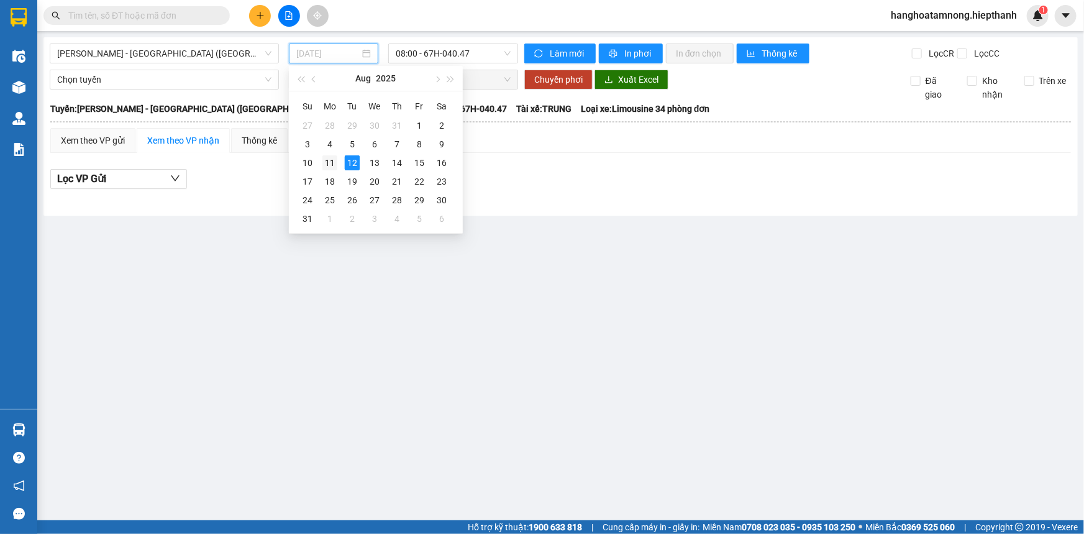
click at [330, 155] on div "11" at bounding box center [329, 162] width 15 height 15
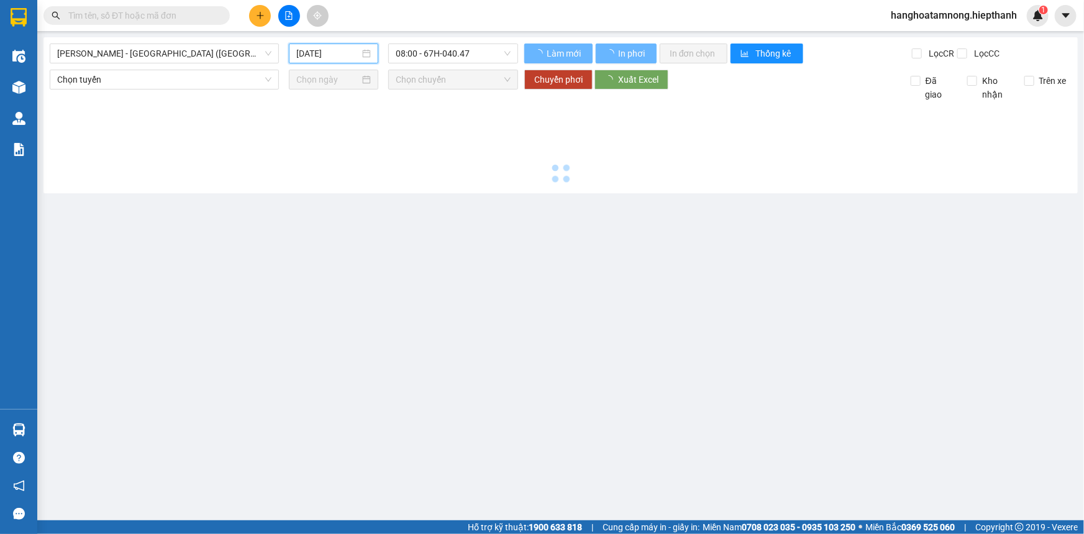
type input "[DATE]"
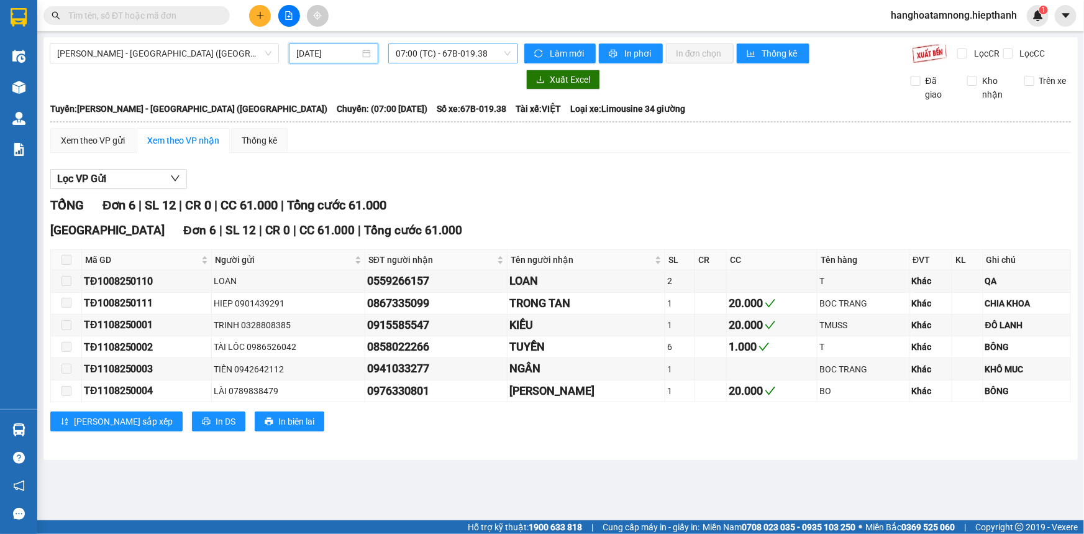
click at [431, 57] on span "07:00 (TC) - 67B-019.38" at bounding box center [453, 53] width 115 height 19
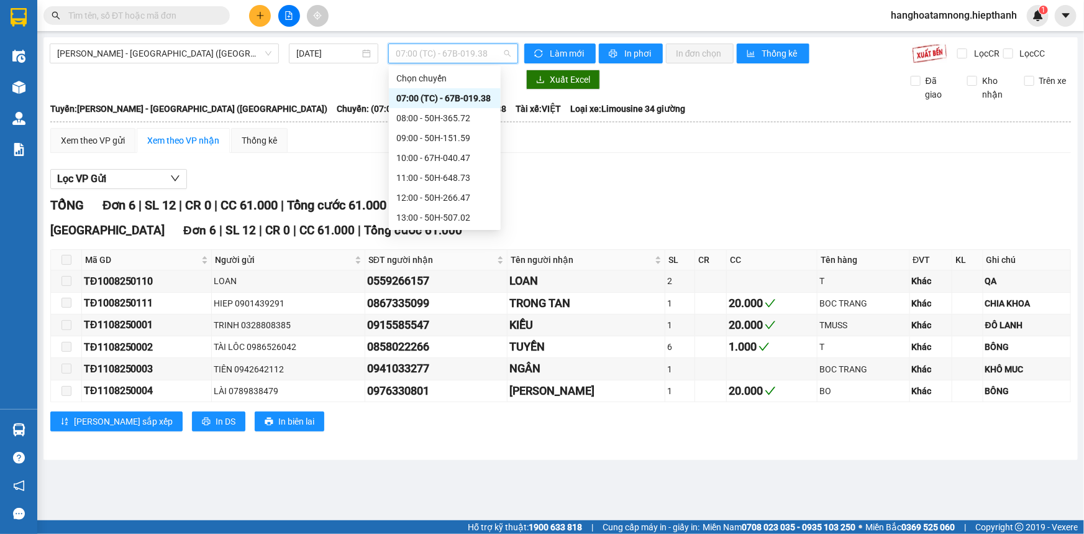
scroll to position [119, 0]
click at [412, 160] on div "17:00 - 67B-017.05" at bounding box center [444, 159] width 97 height 14
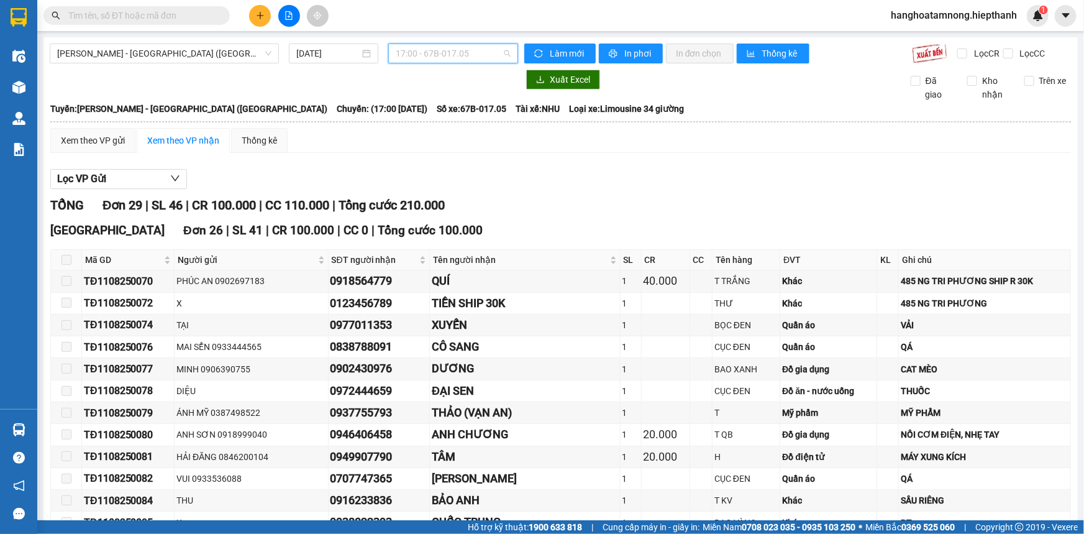
click at [440, 58] on span "17:00 - 67B-017.05" at bounding box center [453, 53] width 115 height 19
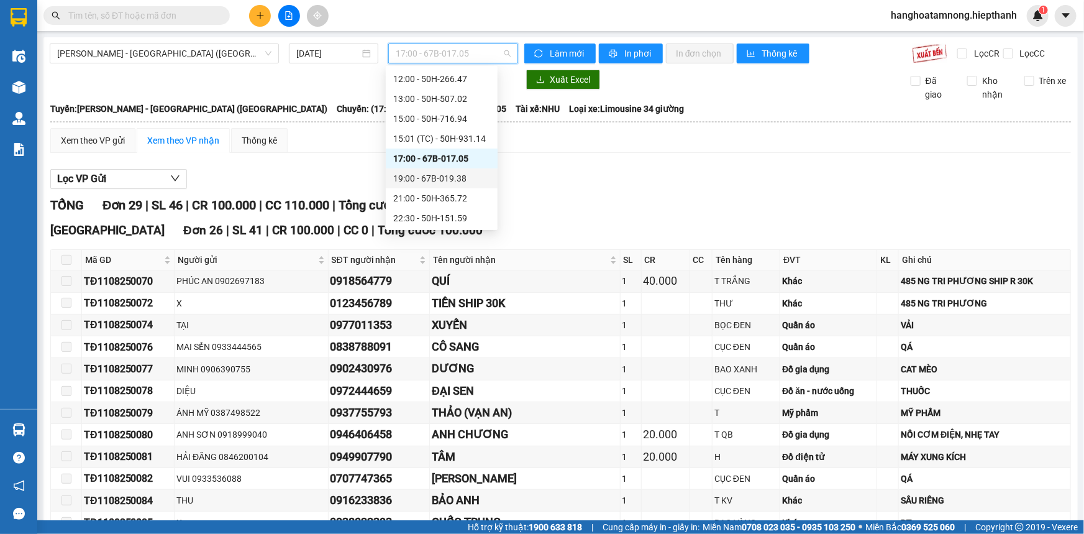
click at [423, 184] on div "19:00 - 67B-019.38" at bounding box center [441, 178] width 97 height 14
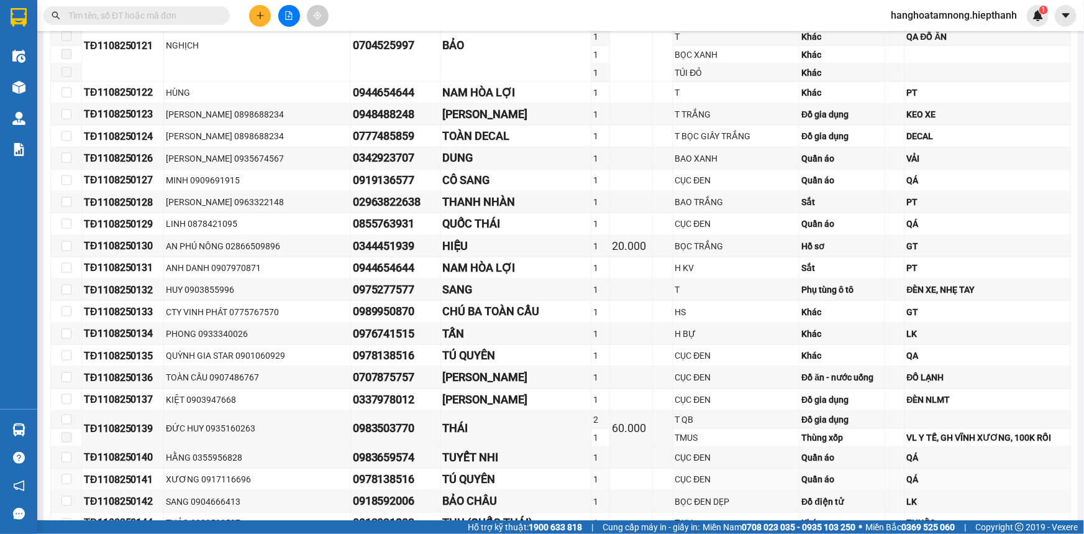
scroll to position [1042, 0]
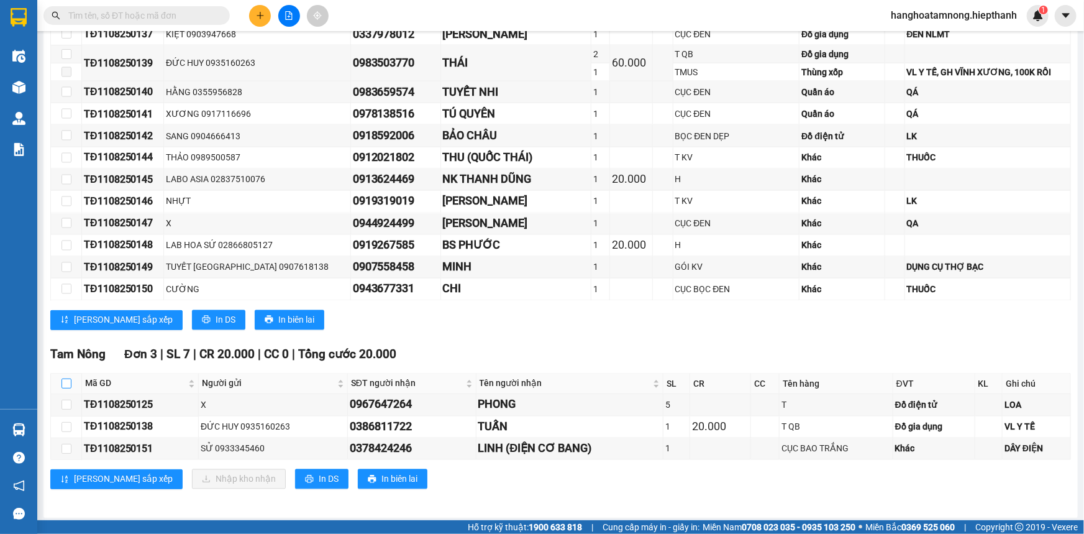
click at [67, 381] on input "checkbox" at bounding box center [67, 383] width 10 height 10
checkbox input "true"
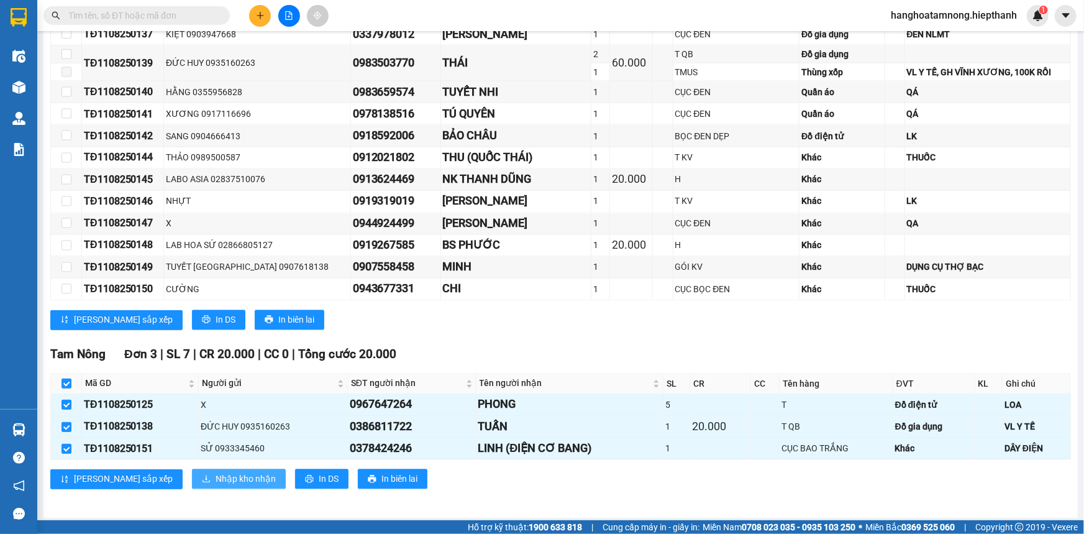
click at [216, 479] on span "Nhập kho nhận" at bounding box center [246, 479] width 60 height 14
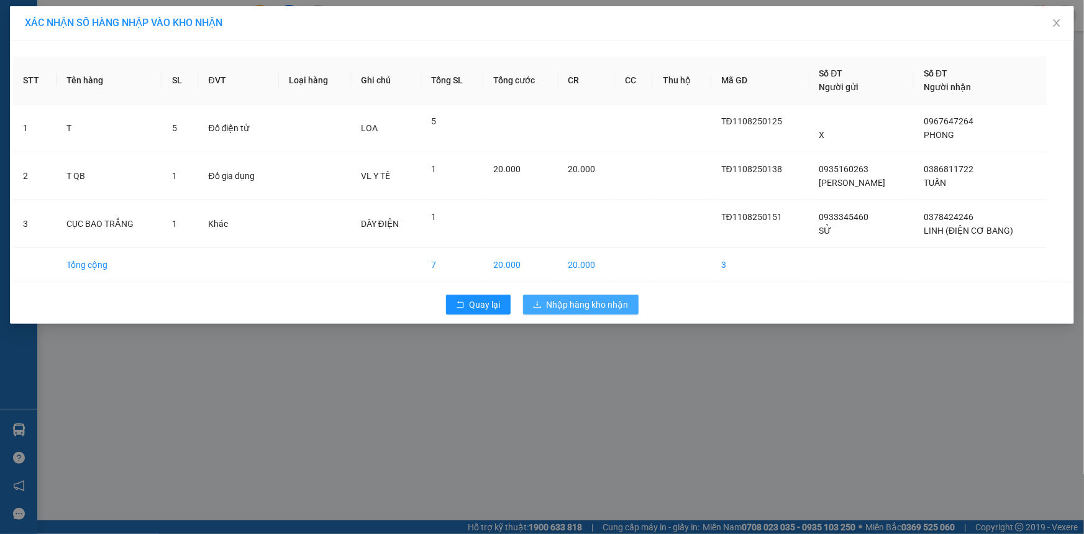
click at [591, 294] on button "Nhập hàng kho nhận" at bounding box center [581, 304] width 116 height 20
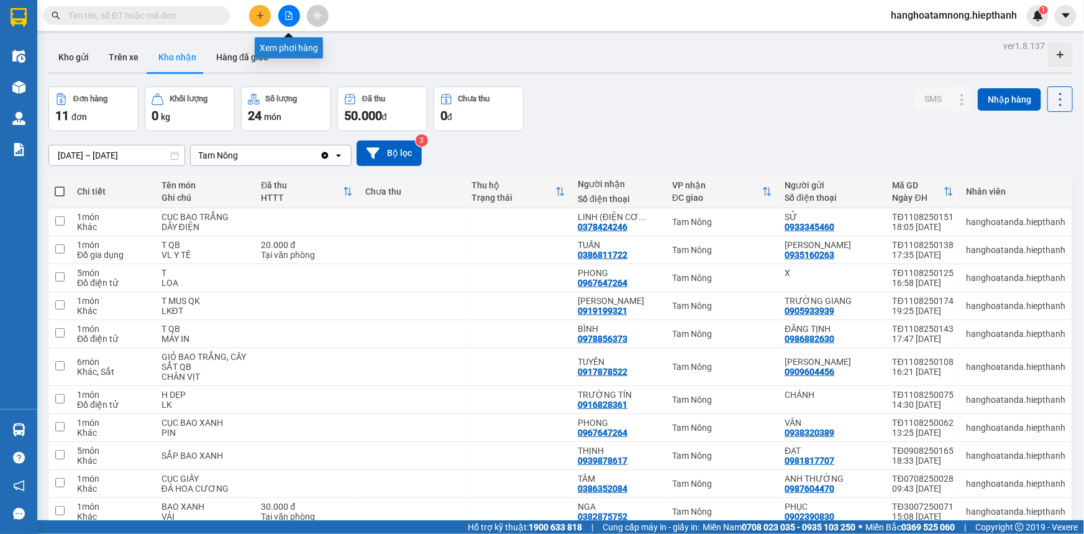
click at [289, 17] on icon "file-add" at bounding box center [289, 15] width 9 height 9
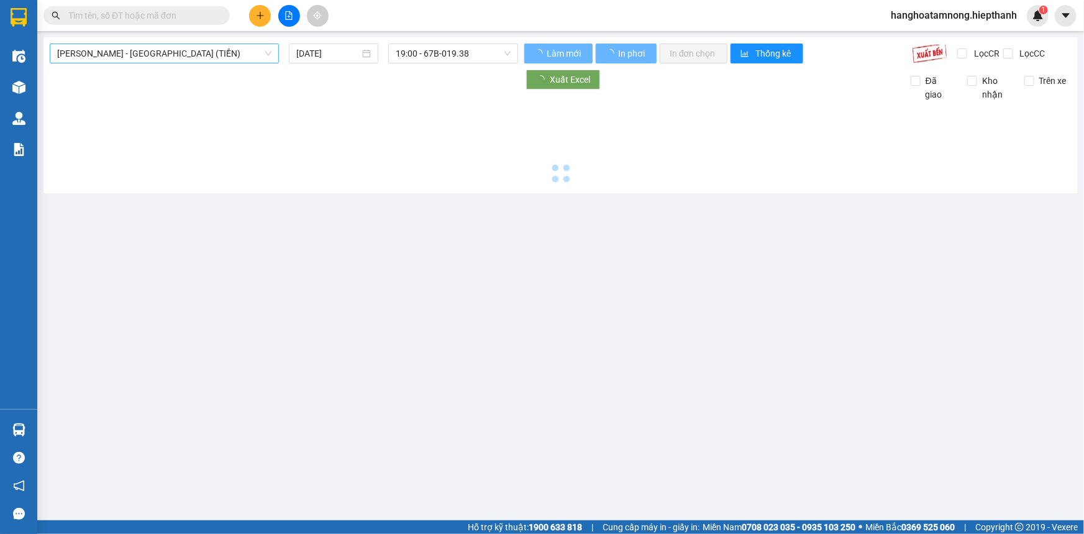
type input "[DATE]"
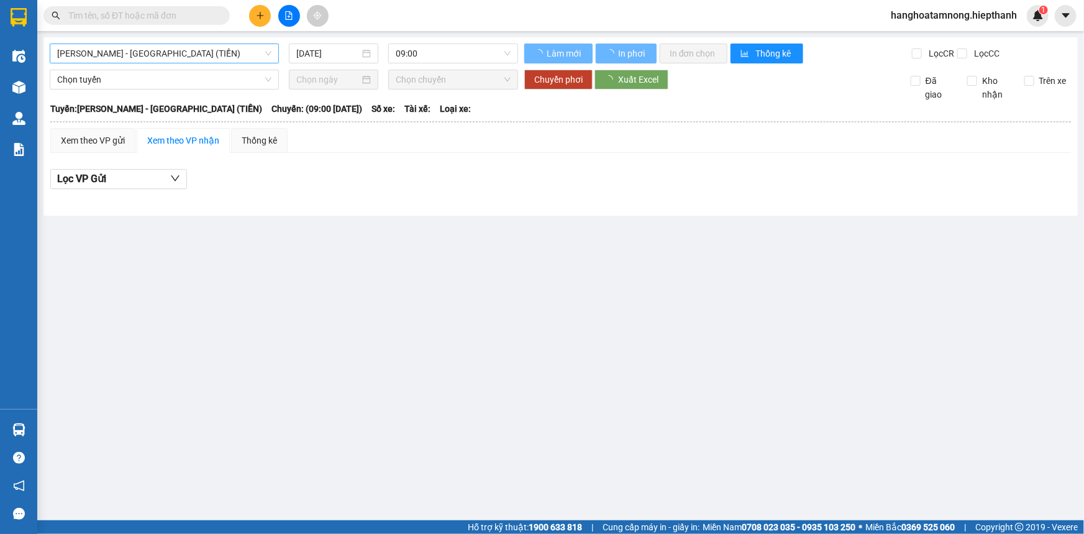
click at [194, 52] on span "[PERSON_NAME] - [GEOGRAPHIC_DATA] (TIỀN)" at bounding box center [164, 53] width 214 height 19
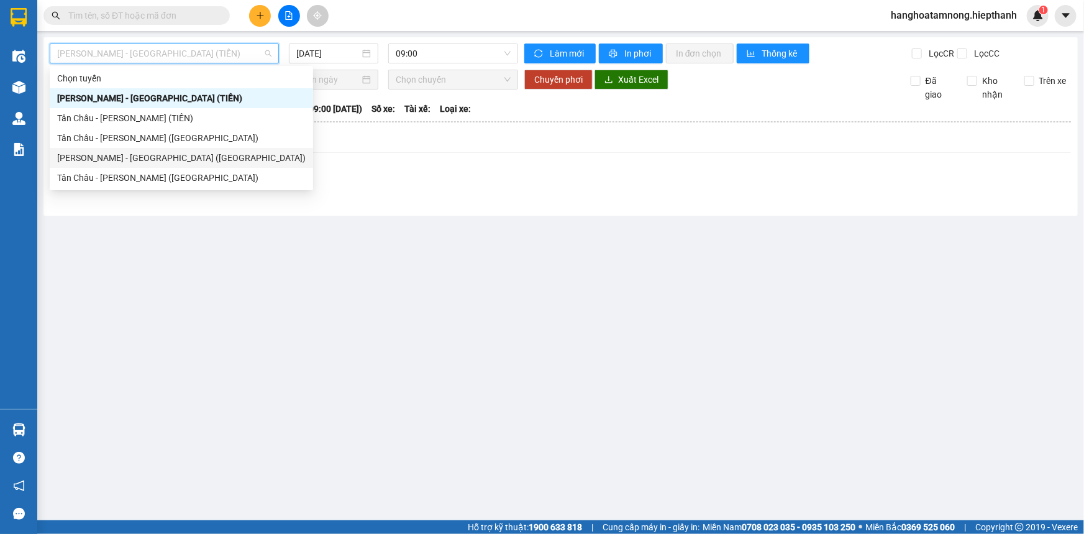
click at [103, 162] on div "[PERSON_NAME] - [GEOGRAPHIC_DATA] ([GEOGRAPHIC_DATA])" at bounding box center [181, 158] width 248 height 14
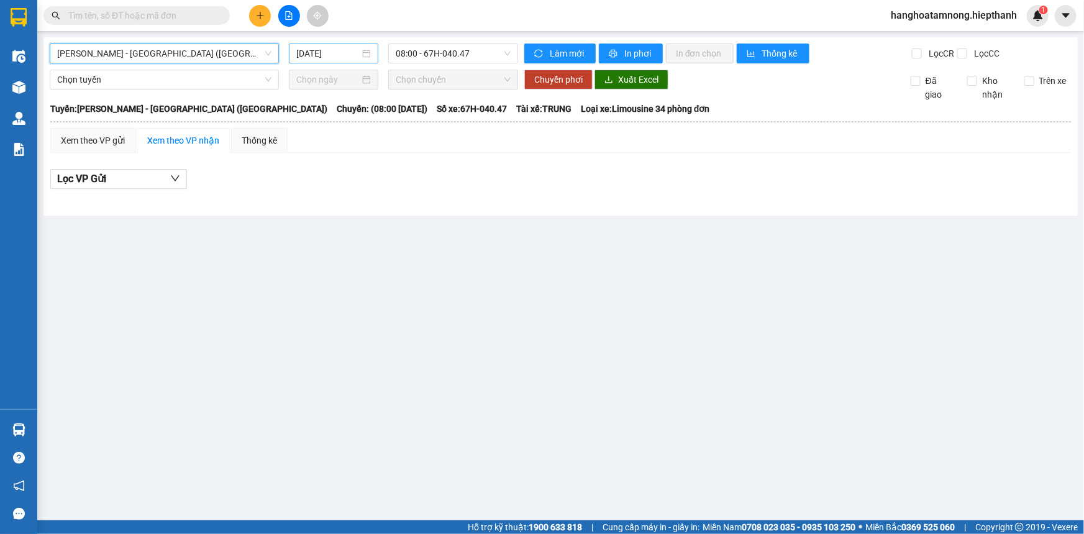
click at [343, 55] on input "[DATE]" at bounding box center [327, 54] width 63 height 14
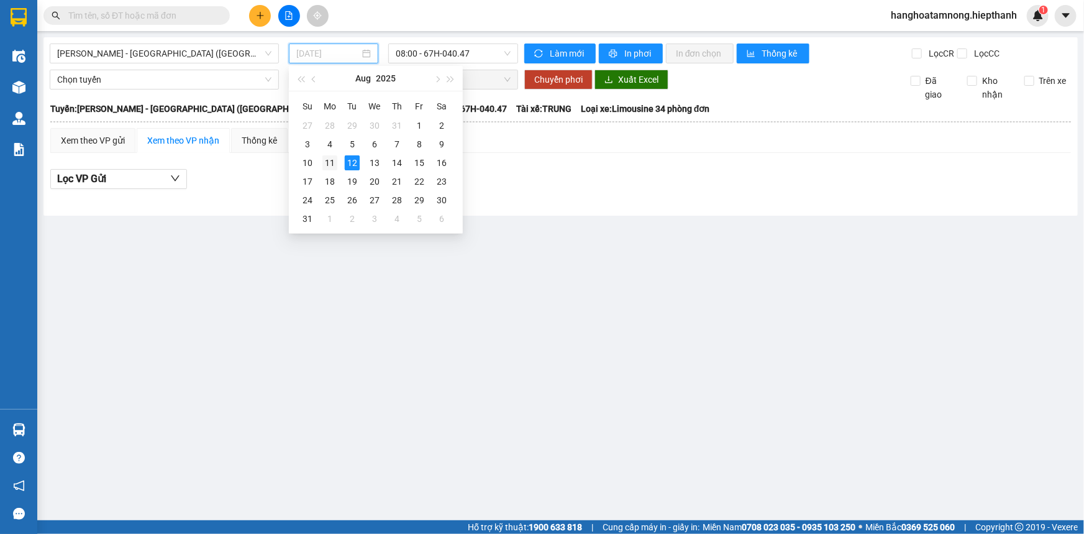
click at [325, 161] on div "11" at bounding box center [329, 162] width 15 height 15
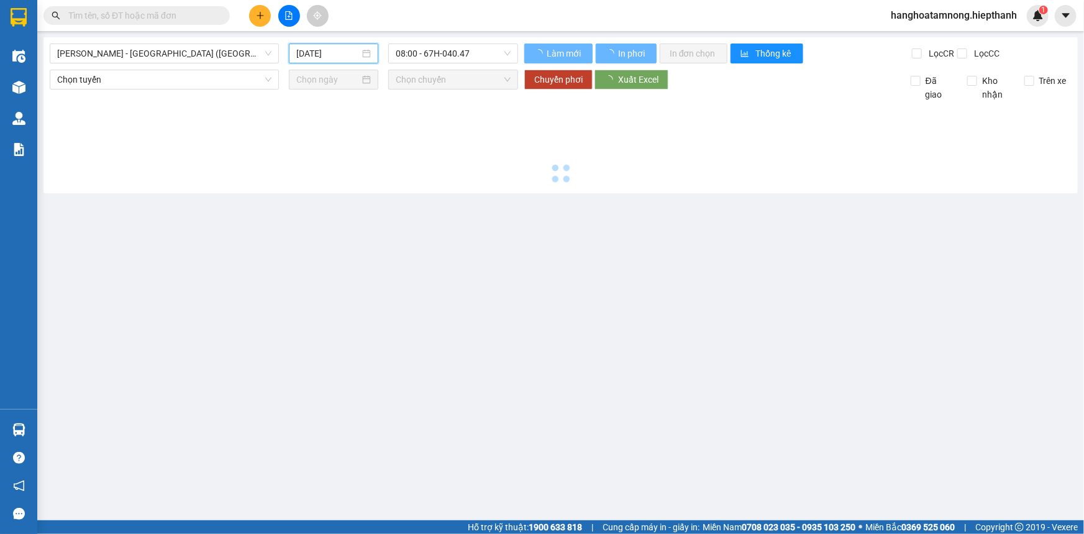
type input "[DATE]"
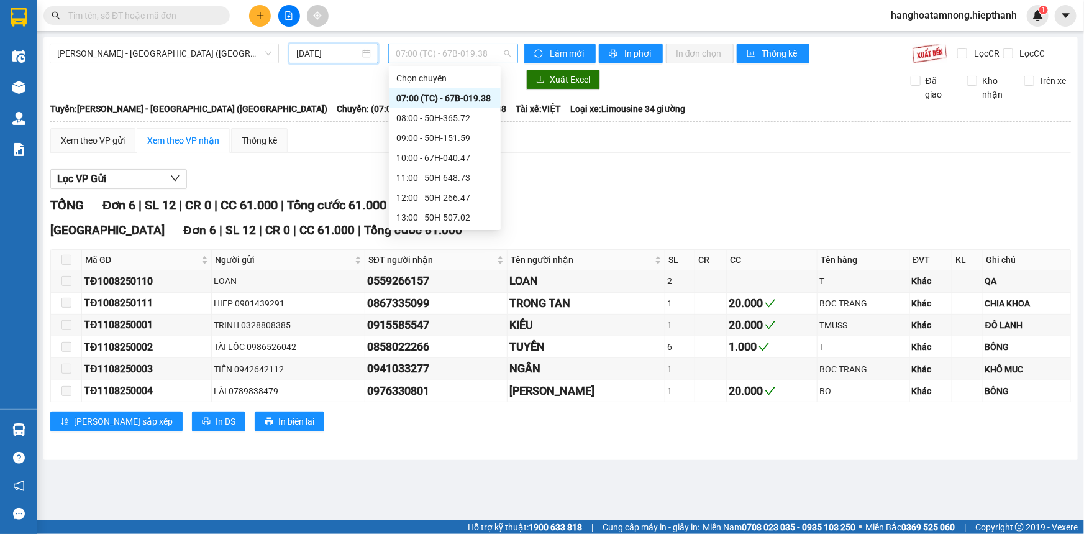
click at [452, 57] on span "07:00 (TC) - 67B-019.38" at bounding box center [453, 53] width 115 height 19
click at [419, 199] on div "21:00 - 50H-365.72" at bounding box center [444, 198] width 97 height 14
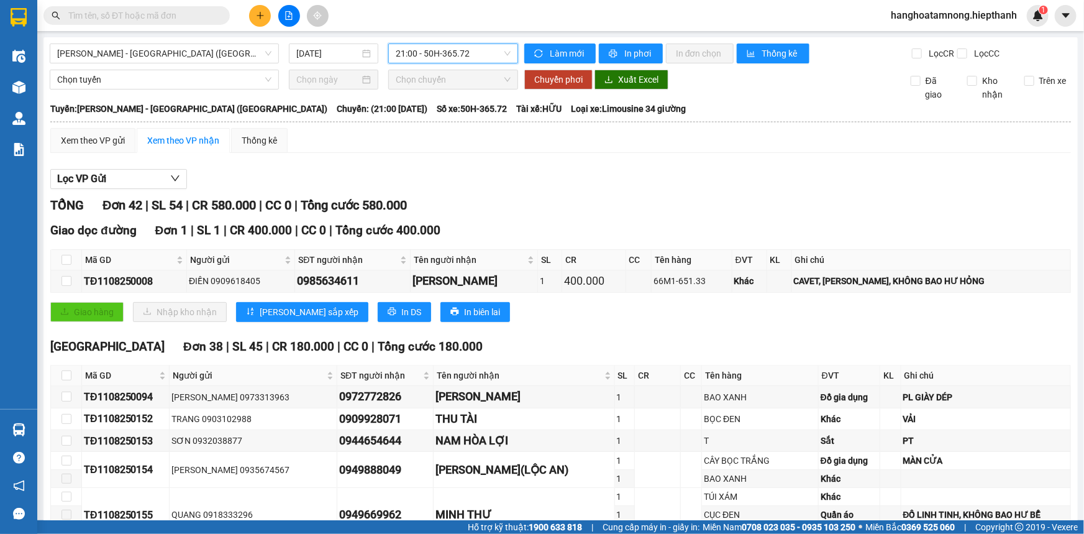
click at [440, 56] on span "21:00 - 50H-365.72" at bounding box center [453, 53] width 115 height 19
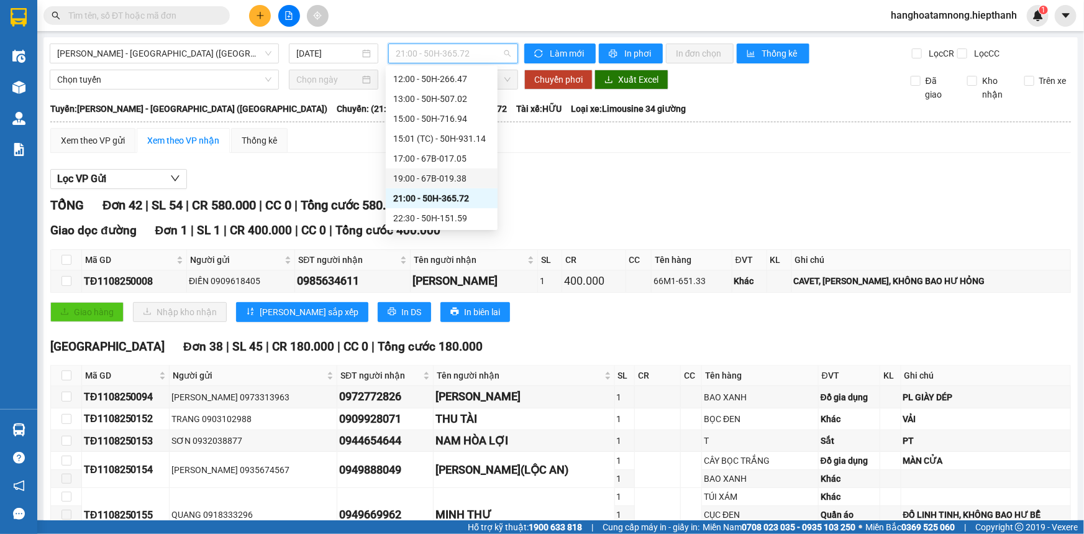
click at [419, 176] on div "19:00 - 67B-019.38" at bounding box center [441, 178] width 97 height 14
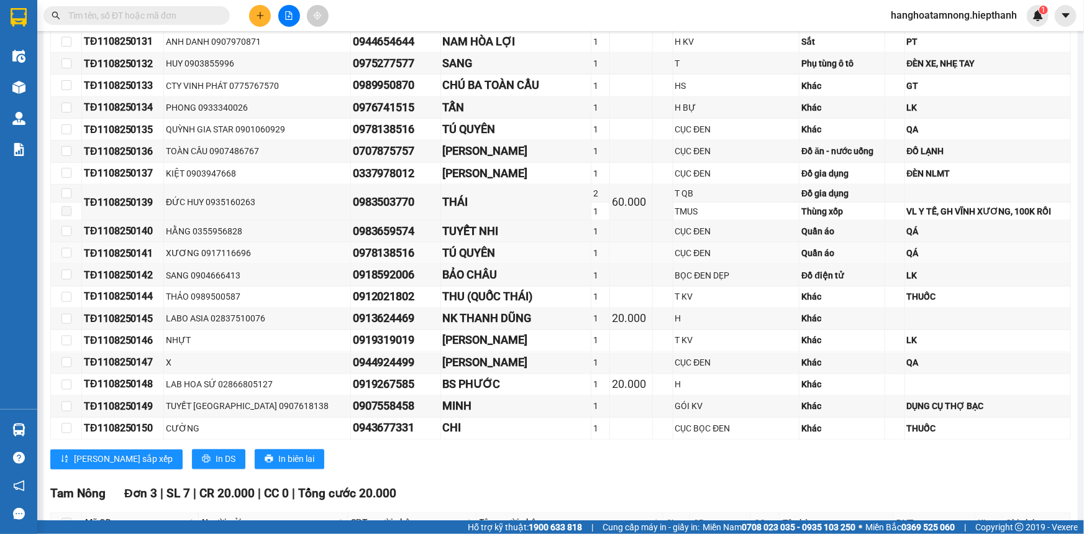
scroll to position [1042, 0]
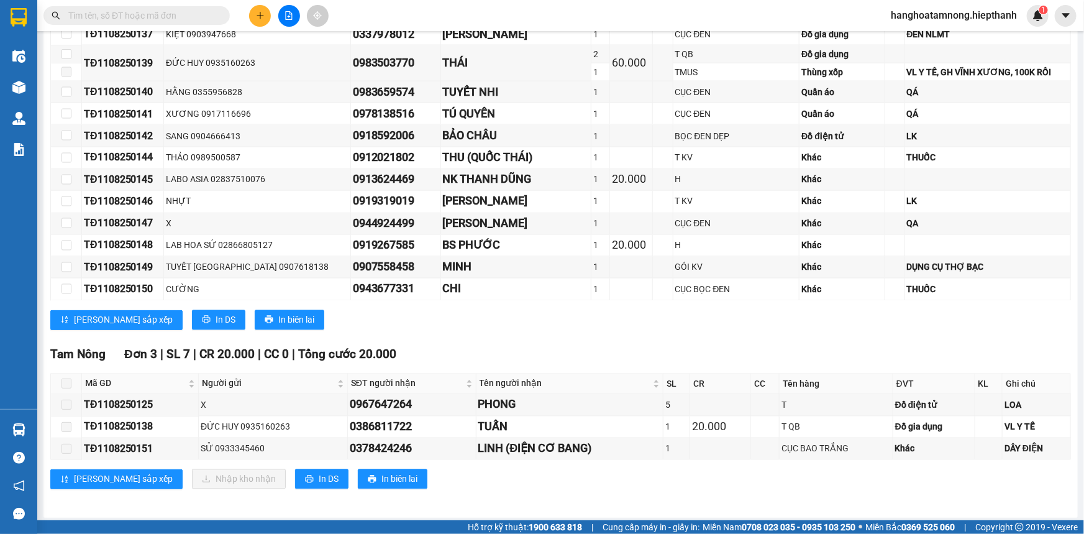
click at [171, 17] on input "text" at bounding box center [141, 16] width 147 height 14
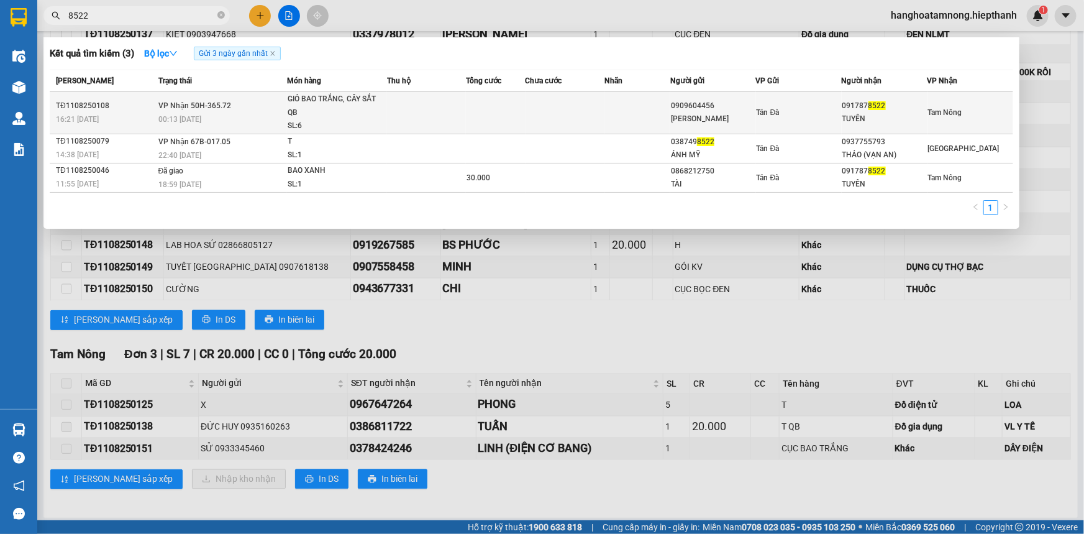
type input "8522"
click at [754, 109] on div "0909604456" at bounding box center [713, 105] width 84 height 13
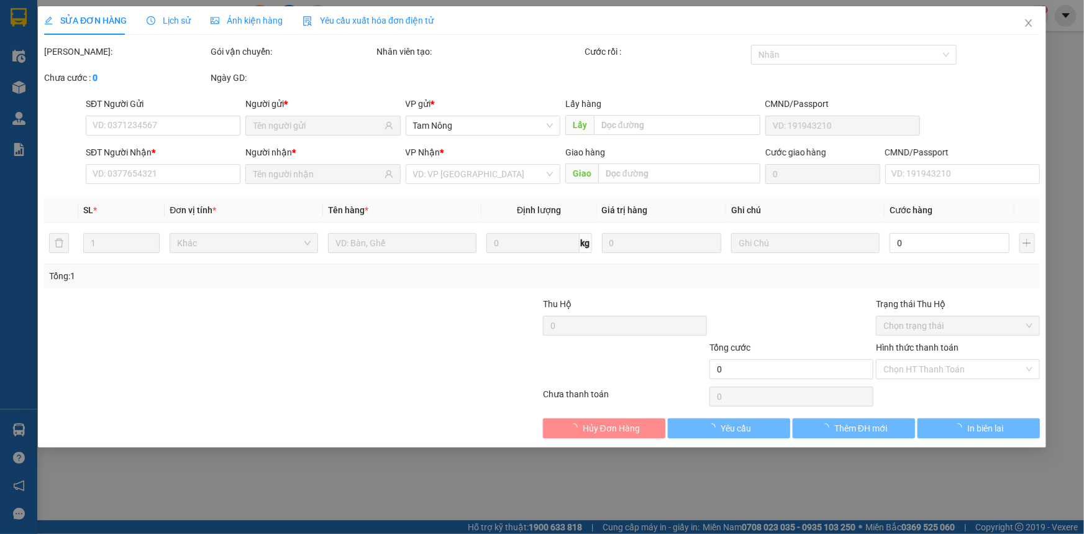
type input "0909604456"
type input "[PERSON_NAME]"
type input "0917878522"
type input "TUYÊN"
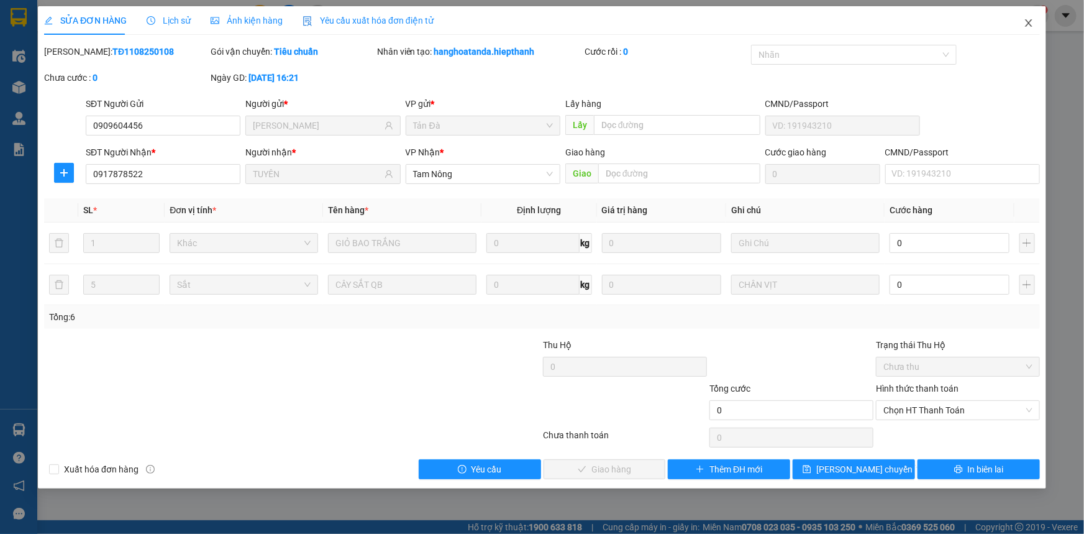
click at [1034, 23] on span "Close" at bounding box center [1028, 23] width 35 height 35
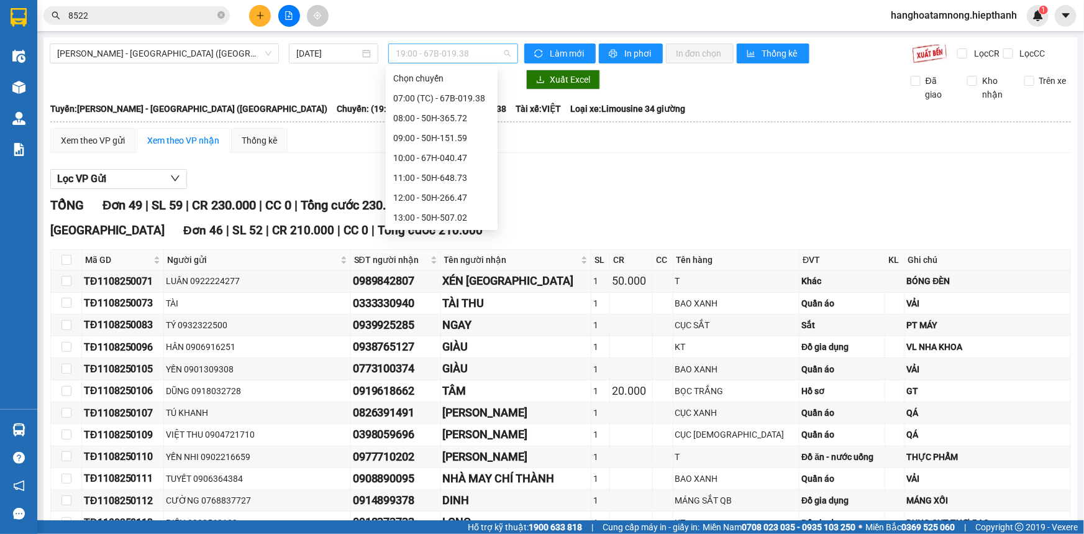
click at [444, 52] on span "19:00 - 67B-019.38" at bounding box center [453, 53] width 115 height 19
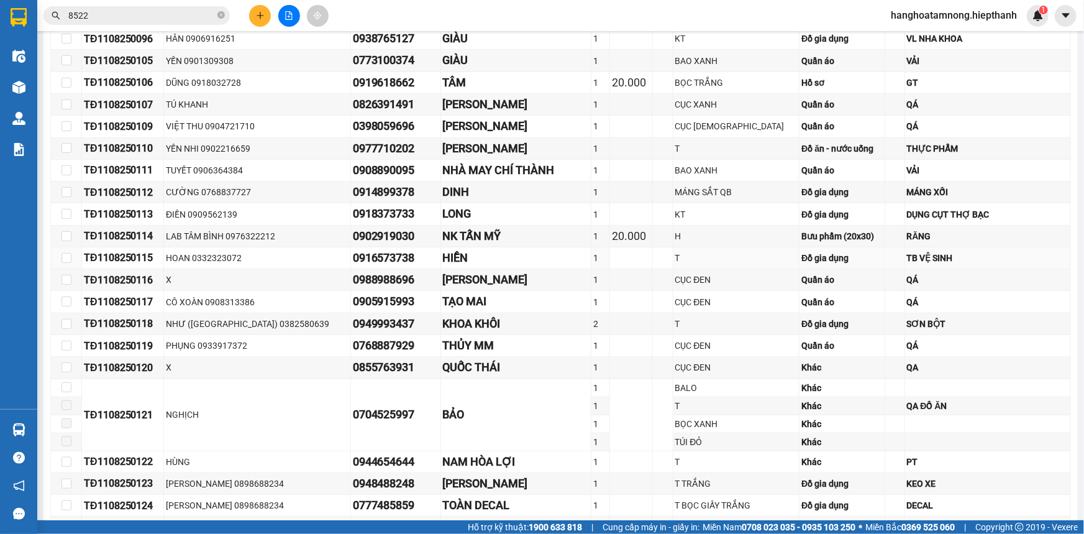
scroll to position [0, 0]
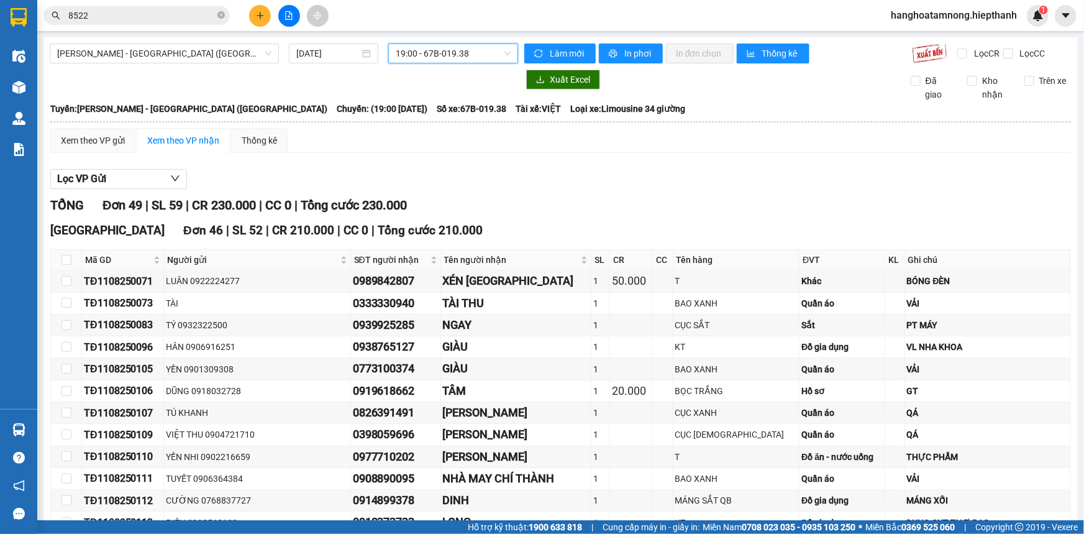
click at [468, 56] on span "19:00 - 67B-019.38" at bounding box center [453, 53] width 115 height 19
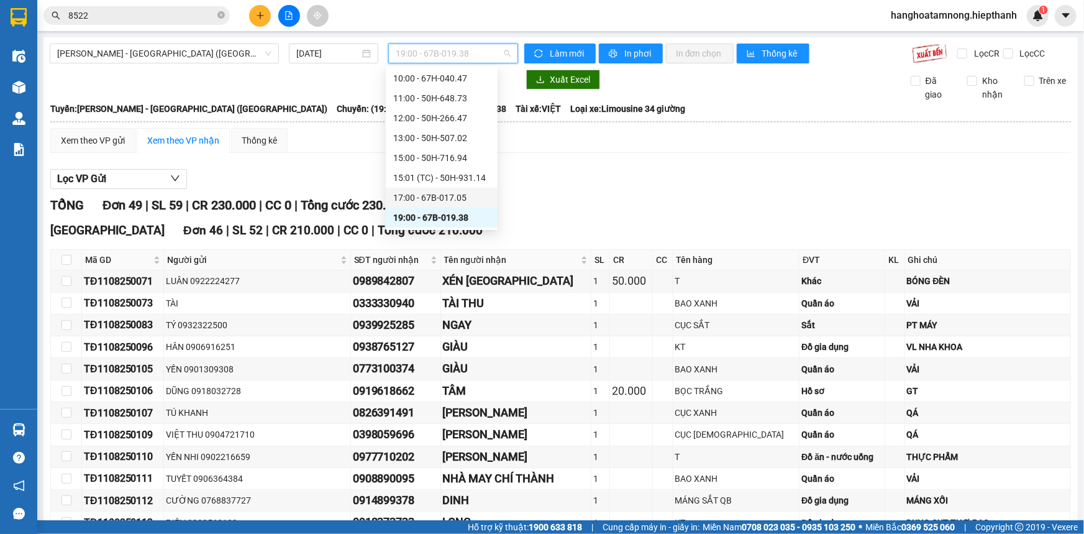
click at [449, 199] on div "17:00 - 67B-017.05" at bounding box center [441, 198] width 97 height 14
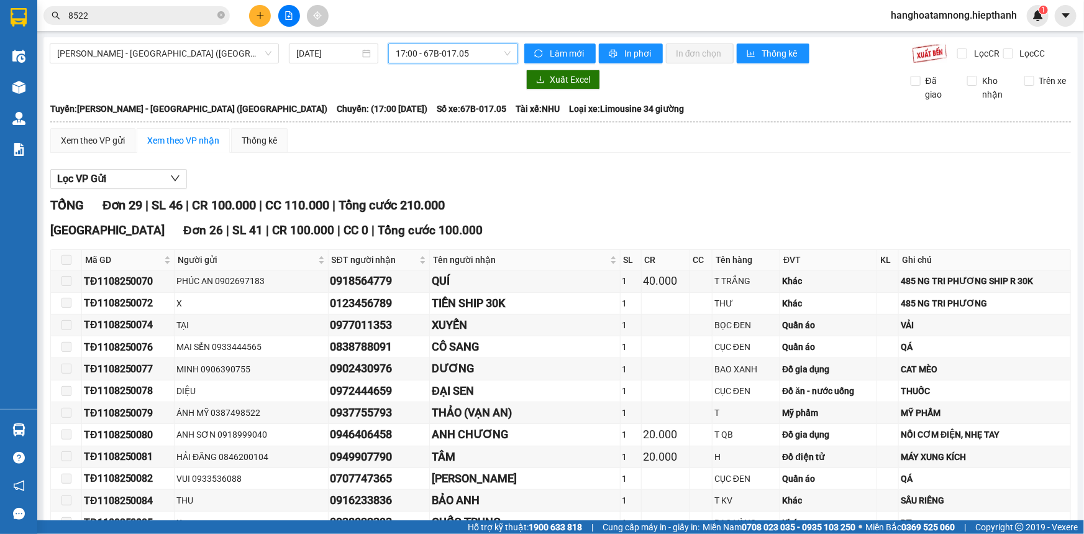
click at [437, 52] on span "17:00 - 67B-017.05" at bounding box center [453, 53] width 115 height 19
click at [535, 183] on div "Lọc VP Gửi" at bounding box center [560, 179] width 1021 height 21
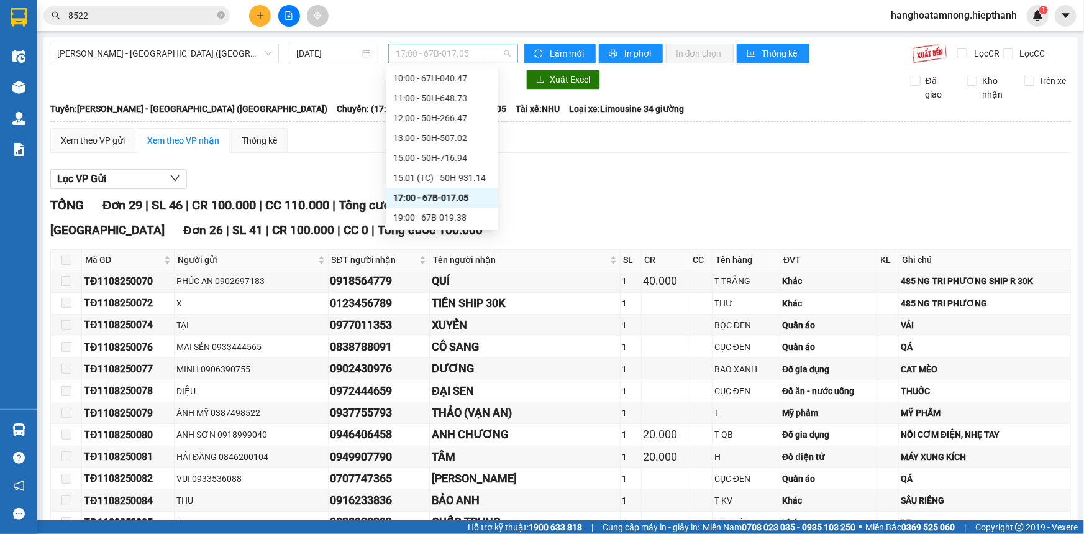
click at [485, 60] on span "17:00 - 67B-017.05" at bounding box center [453, 53] width 115 height 19
click at [528, 200] on div "TỔNG Đơn 29 | SL 46 | CR 100.000 | CC 110.000 | Tổng cước 210.000" at bounding box center [560, 205] width 1021 height 19
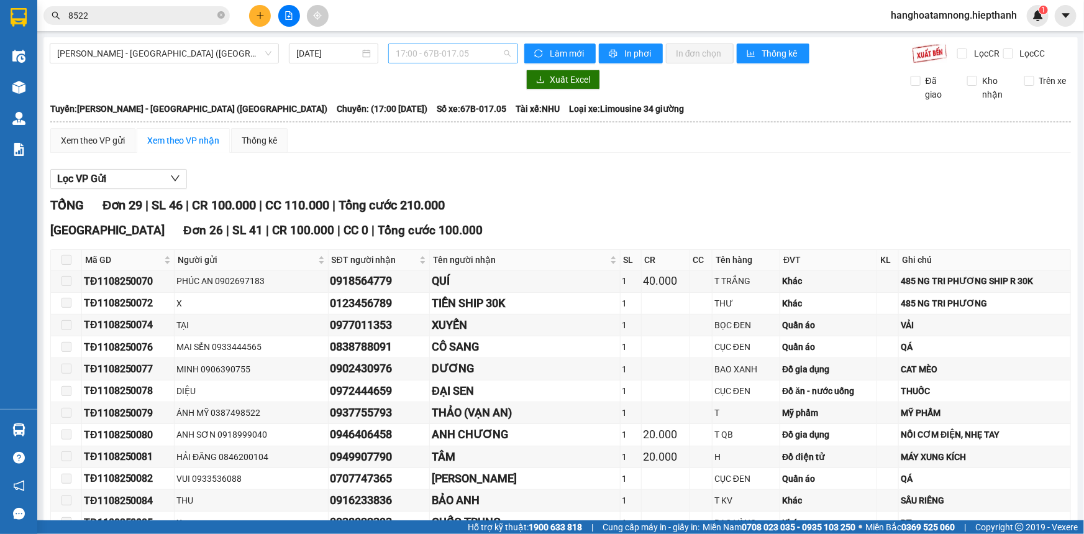
click at [482, 59] on span "17:00 - 67B-017.05" at bounding box center [453, 53] width 115 height 19
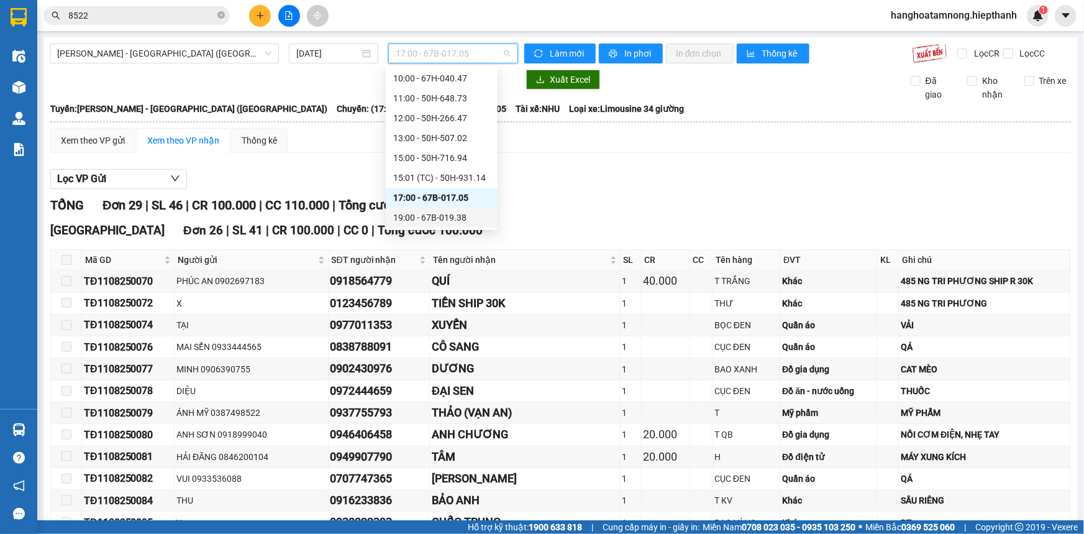
click at [460, 219] on div "19:00 - 67B-019.38" at bounding box center [441, 218] width 97 height 14
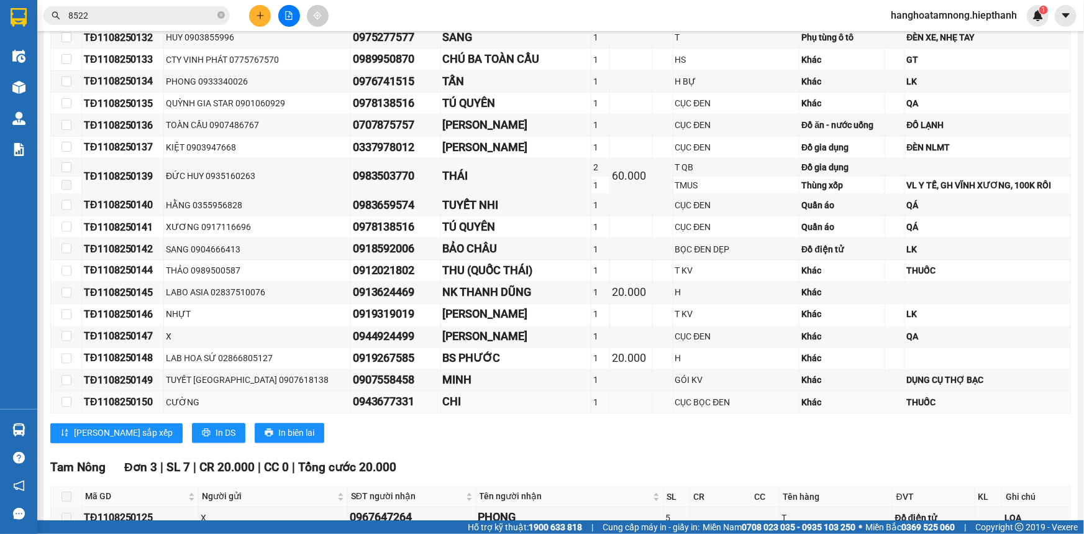
scroll to position [1042, 0]
